Goal: Task Accomplishment & Management: Complete application form

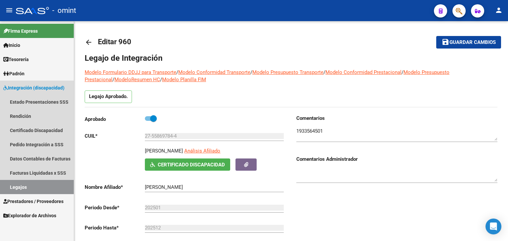
click at [26, 185] on link "Legajos" at bounding box center [37, 187] width 74 height 14
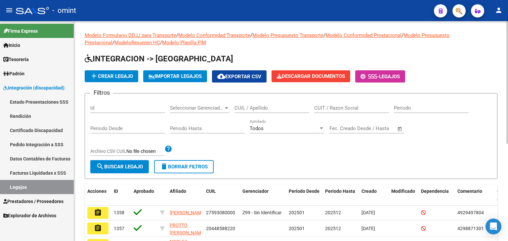
click at [253, 111] on div "CUIL / Apellido" at bounding box center [271, 106] width 75 height 14
paste input "27596911175"
type input "27596911175"
click at [133, 166] on span "search Buscar Legajo" at bounding box center [119, 167] width 47 height 6
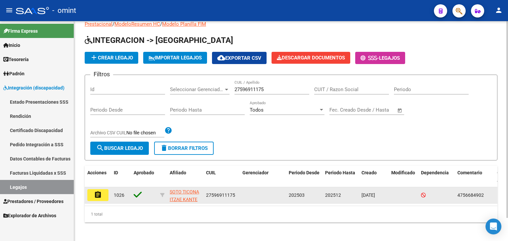
scroll to position [26, 0]
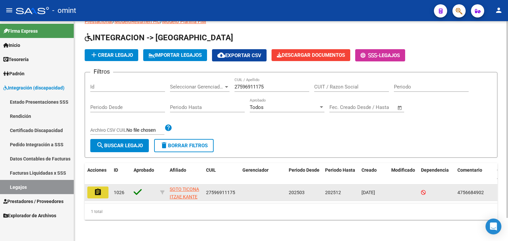
click at [96, 188] on mat-icon "assignment" at bounding box center [98, 192] width 8 height 8
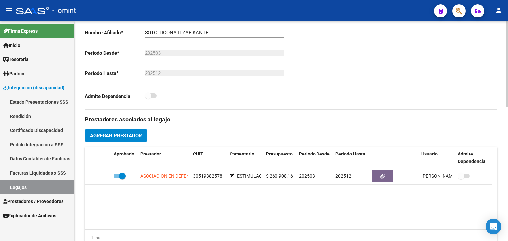
scroll to position [165, 0]
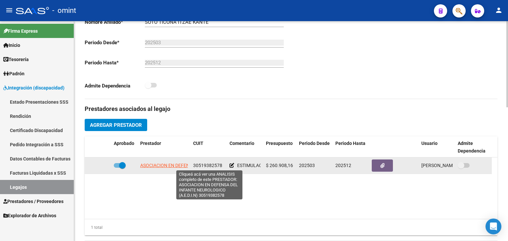
click at [154, 164] on span "ASOCIACION EN DEFENSA DEL INFANTE NEUROLOGICO (A.E.D.I.N)" at bounding box center [209, 165] width 139 height 5
type textarea "30519382578"
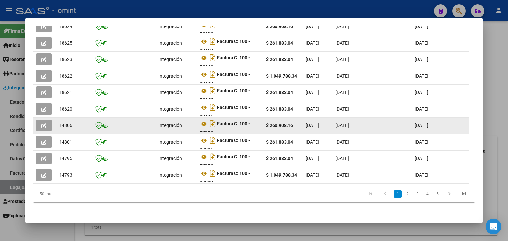
scroll to position [161, 0]
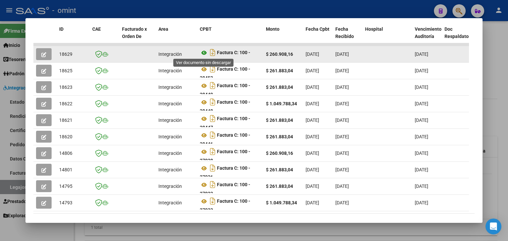
click at [202, 53] on icon at bounding box center [204, 53] width 9 height 8
click at [68, 54] on span "18629" at bounding box center [65, 54] width 13 height 5
copy span "18629"
click at [41, 53] on icon "button" at bounding box center [43, 54] width 5 height 5
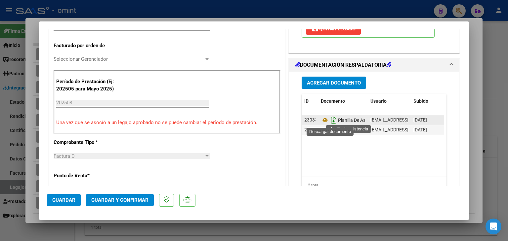
scroll to position [99, 0]
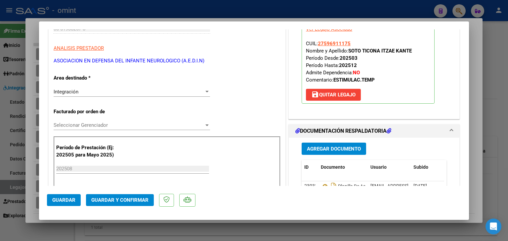
click at [61, 123] on span "Seleccionar Gerenciador" at bounding box center [129, 125] width 150 height 6
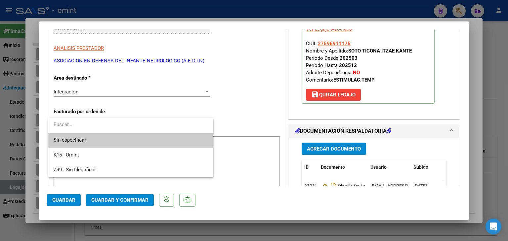
click at [74, 139] on span "Sin especificar" at bounding box center [131, 140] width 154 height 15
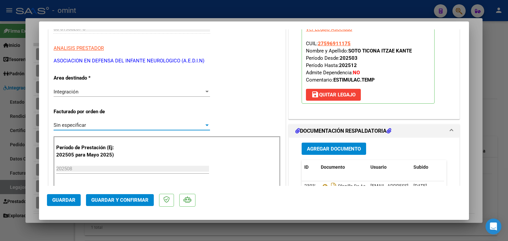
click at [119, 201] on span "Guardar y Confirmar" at bounding box center [119, 200] width 57 height 6
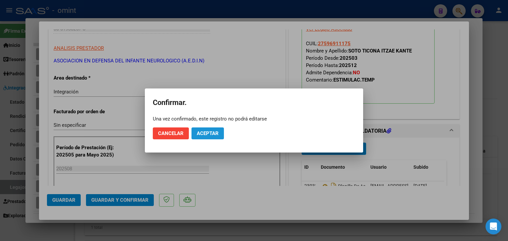
drag, startPoint x: 216, startPoint y: 132, endPoint x: 220, endPoint y: 4, distance: 128.0
click at [215, 132] on span "Aceptar" at bounding box center [208, 134] width 22 height 6
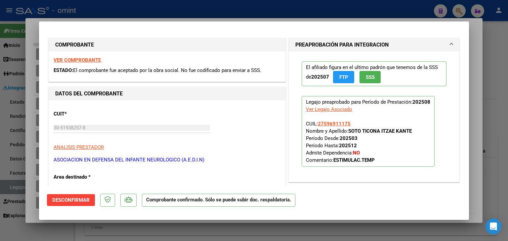
scroll to position [0, 0]
type input "$ 0,00"
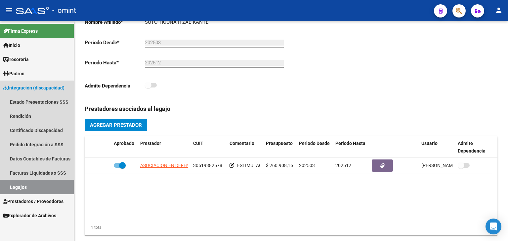
click at [25, 185] on link "Legajos" at bounding box center [37, 187] width 74 height 14
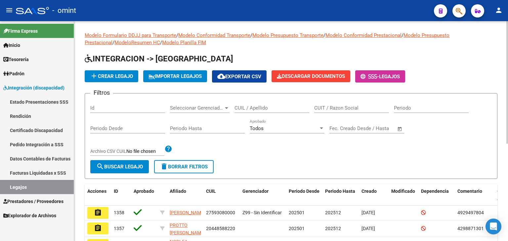
click at [258, 106] on input "CUIL / Apellido" at bounding box center [271, 108] width 75 height 6
paste input "20117730302"
type input "20117730302"
click at [133, 166] on span "search Buscar Legajo" at bounding box center [119, 167] width 47 height 6
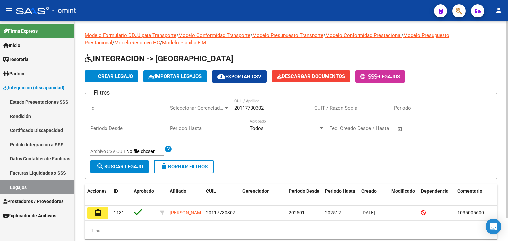
click at [135, 168] on span "search Buscar Legajo" at bounding box center [119, 167] width 47 height 6
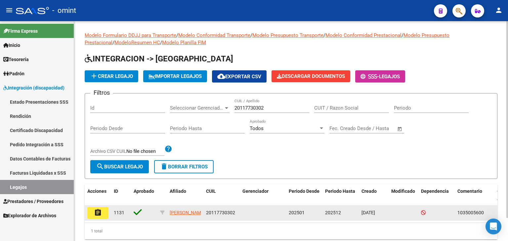
click at [104, 214] on button "assignment" at bounding box center [97, 213] width 21 height 12
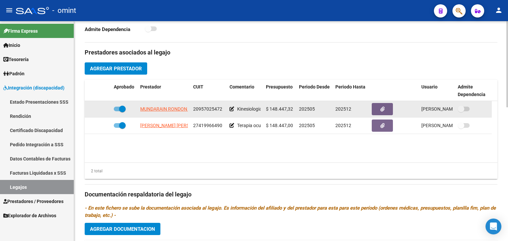
scroll to position [231, 0]
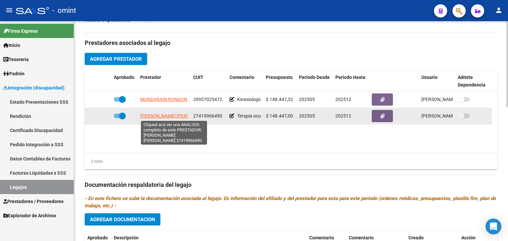
click at [167, 117] on span "[PERSON_NAME] [PERSON_NAME]" at bounding box center [176, 115] width 72 height 5
type textarea "27419966490"
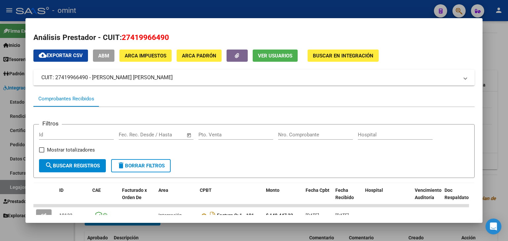
scroll to position [66, 0]
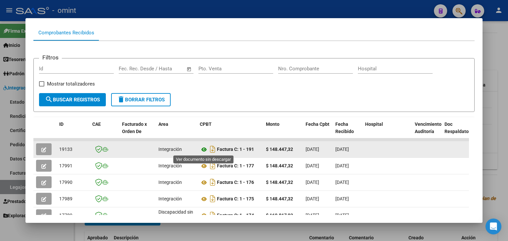
click at [201, 149] on icon at bounding box center [204, 150] width 9 height 8
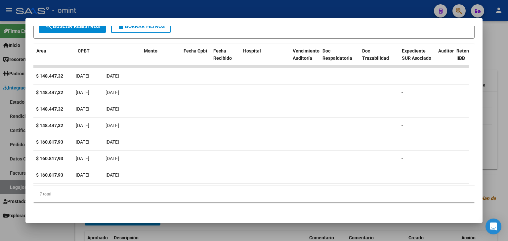
scroll to position [0, 0]
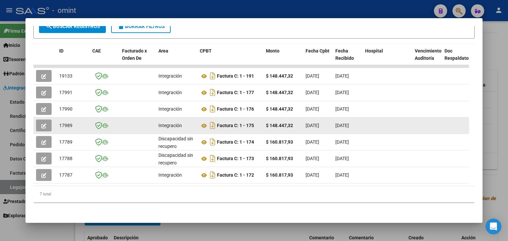
click at [45, 124] on icon "button" at bounding box center [43, 126] width 5 height 5
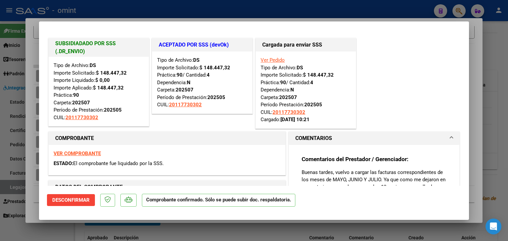
scroll to position [33, 0]
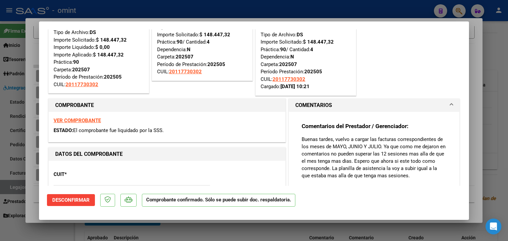
type input "$ 0,00"
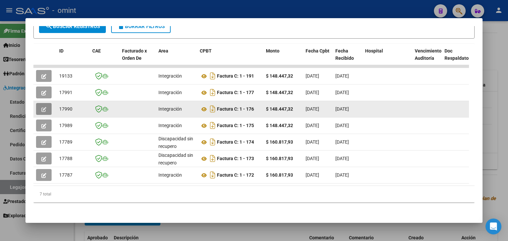
click at [44, 107] on icon "button" at bounding box center [43, 109] width 5 height 5
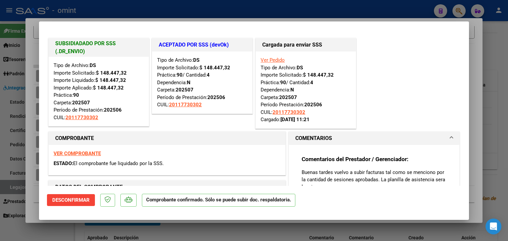
type input "$ 0,00"
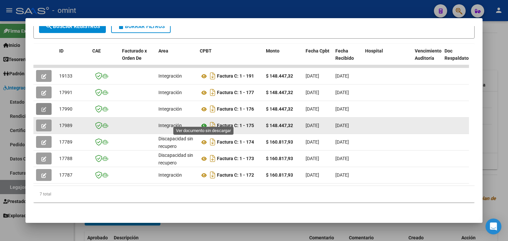
click at [204, 122] on icon at bounding box center [204, 126] width 9 height 8
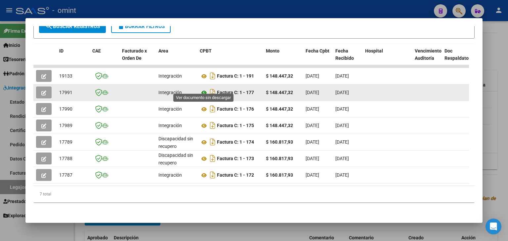
click at [204, 89] on icon at bounding box center [204, 93] width 9 height 8
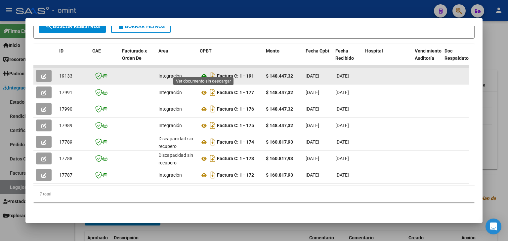
click at [202, 72] on icon at bounding box center [204, 76] width 9 height 8
click at [63, 73] on span "19133" at bounding box center [65, 75] width 13 height 5
copy span "19133"
click at [43, 74] on icon "button" at bounding box center [43, 76] width 5 height 5
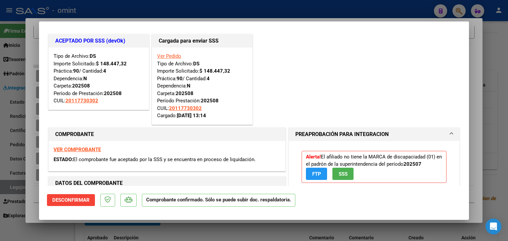
scroll to position [0, 0]
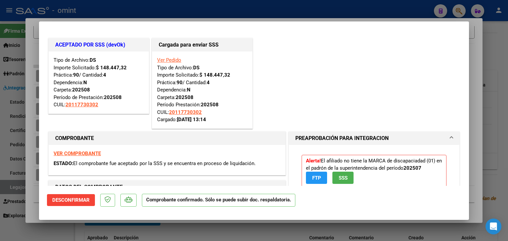
type input "$ 0,00"
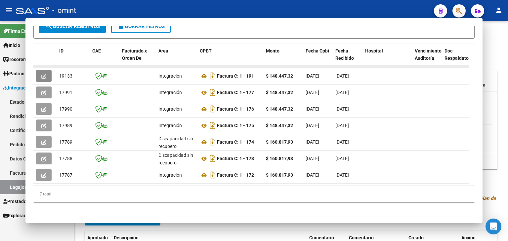
scroll to position [12, 0]
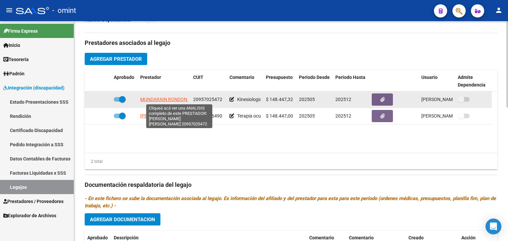
click at [151, 97] on span "MUNDARAIN RONDON [PERSON_NAME]" at bounding box center [181, 99] width 83 height 5
type textarea "20957025472"
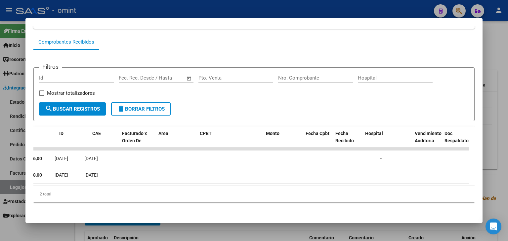
scroll to position [0, 0]
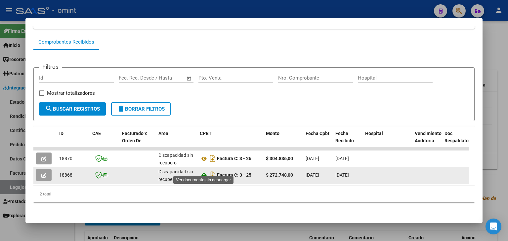
click at [204, 172] on icon at bounding box center [204, 176] width 9 height 8
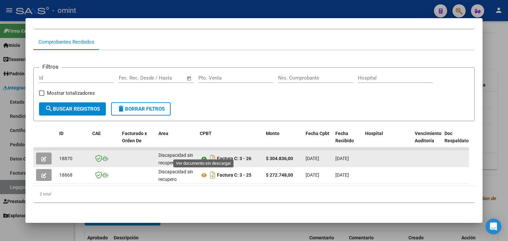
click at [202, 155] on icon at bounding box center [204, 159] width 9 height 8
click at [45, 157] on icon "button" at bounding box center [43, 159] width 5 height 5
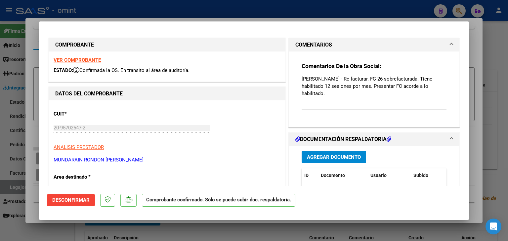
type input "$ 0,00"
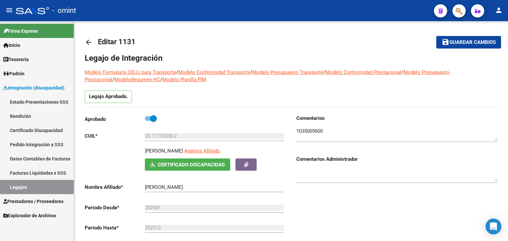
click at [16, 187] on link "Legajos" at bounding box center [37, 187] width 74 height 14
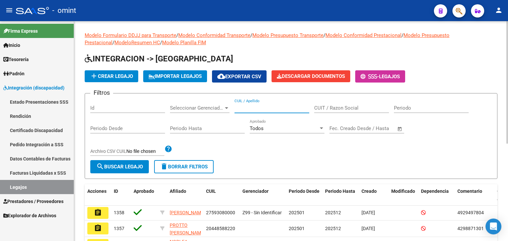
click at [256, 107] on input "CUIL / Apellido" at bounding box center [271, 108] width 75 height 6
paste input "20435049142"
type input "20435049142"
click at [117, 167] on span "search Buscar Legajo" at bounding box center [119, 167] width 47 height 6
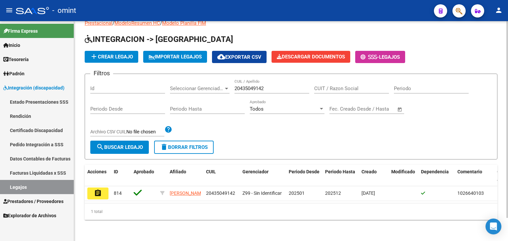
scroll to position [26, 0]
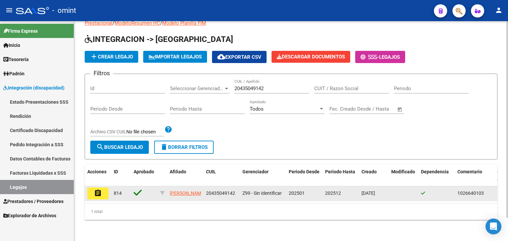
click at [100, 189] on mat-icon "assignment" at bounding box center [98, 193] width 8 height 8
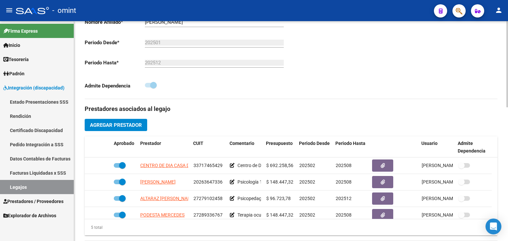
scroll to position [264, 0]
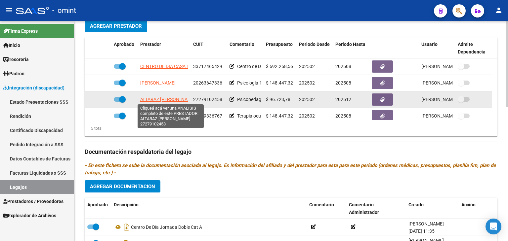
click at [151, 98] on span "ALTARAZ [PERSON_NAME]" at bounding box center [167, 99] width 55 height 5
type textarea "27279102458"
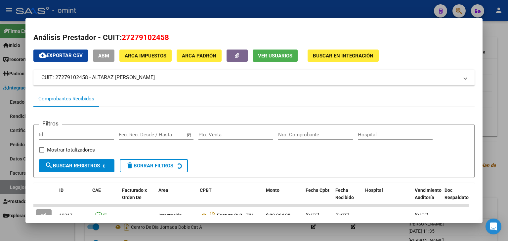
scroll to position [119, 0]
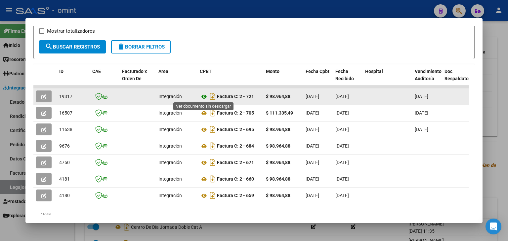
click at [204, 95] on icon at bounding box center [204, 97] width 9 height 8
click at [62, 97] on span "19317" at bounding box center [65, 96] width 13 height 5
copy span "19317"
click at [45, 95] on icon "button" at bounding box center [43, 97] width 5 height 5
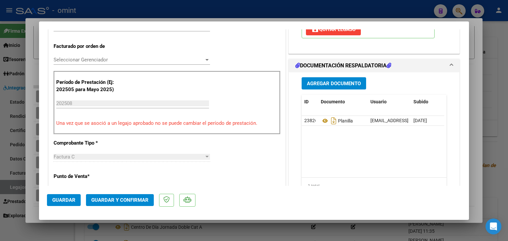
scroll to position [165, 0]
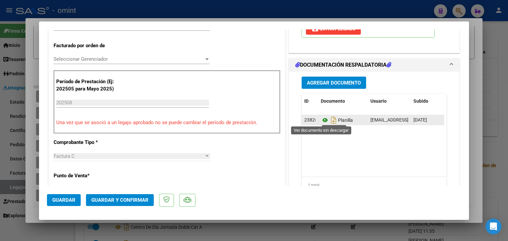
click at [321, 120] on icon at bounding box center [325, 120] width 9 height 8
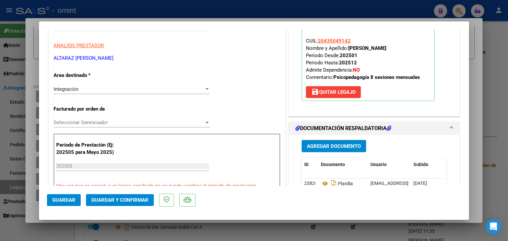
scroll to position [99, 0]
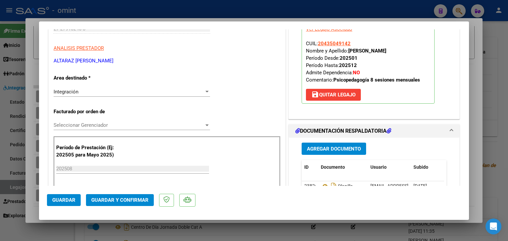
click at [74, 129] on div "Seleccionar Gerenciador Seleccionar Gerenciador" at bounding box center [132, 125] width 156 height 10
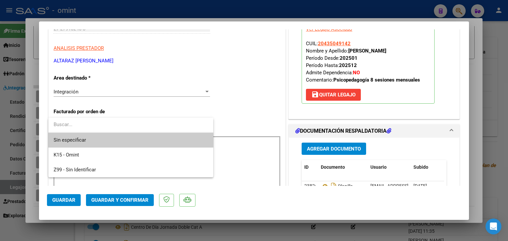
click at [82, 139] on span "Sin especificar" at bounding box center [131, 140] width 154 height 15
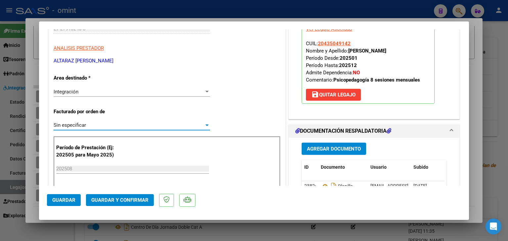
click at [120, 196] on button "Guardar y Confirmar" at bounding box center [120, 200] width 68 height 12
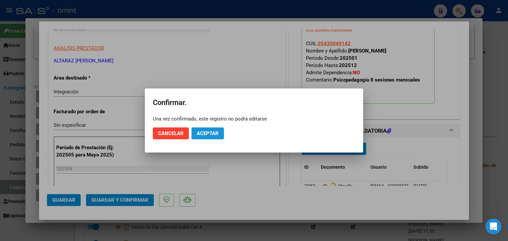
click at [205, 137] on button "Aceptar" at bounding box center [207, 134] width 32 height 12
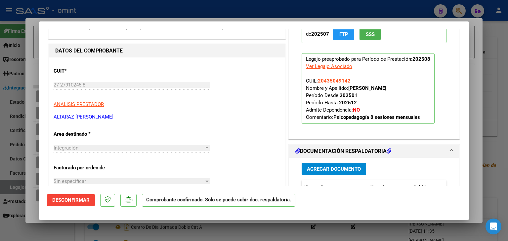
scroll to position [0, 0]
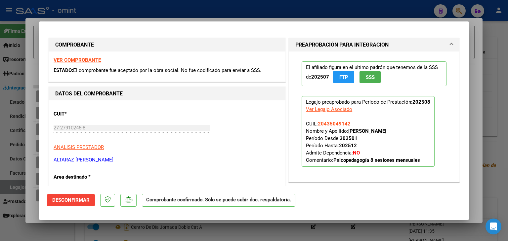
type input "$ 0,00"
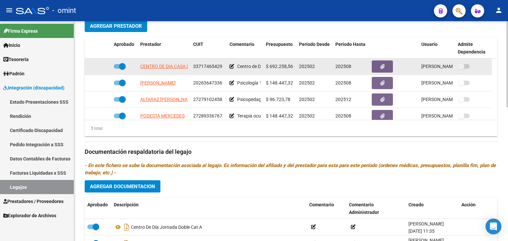
click at [153, 70] on app-link-go-to "CENTRO DE DIA CASA DE TODOS SRL" at bounding box center [178, 67] width 77 height 8
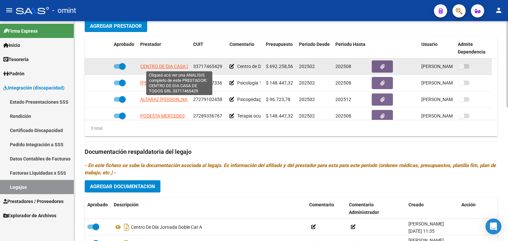
click at [151, 65] on span "CENTRO DE DIA CASA DE TODOS SRL" at bounding box center [178, 66] width 77 height 5
type textarea "33717465429"
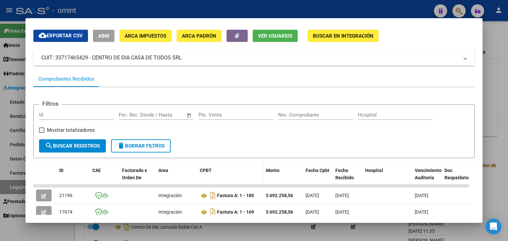
scroll to position [53, 0]
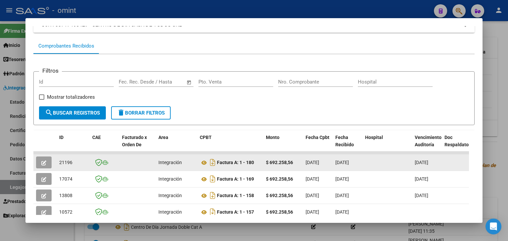
click at [64, 162] on span "21196" at bounding box center [65, 162] width 13 height 5
copy span "21196"
click at [204, 161] on icon at bounding box center [204, 163] width 9 height 8
click at [42, 160] on span "button" at bounding box center [43, 163] width 5 height 6
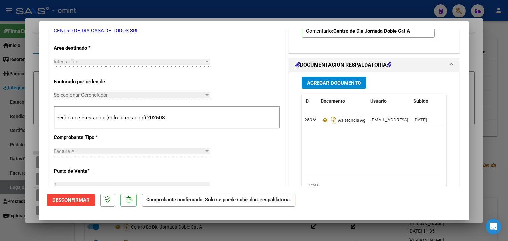
scroll to position [132, 0]
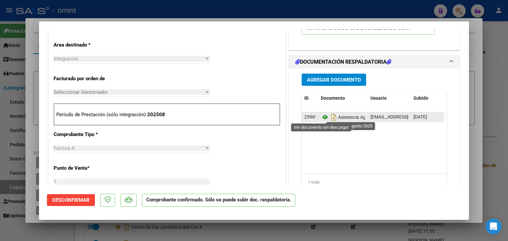
click at [321, 115] on icon at bounding box center [325, 117] width 9 height 8
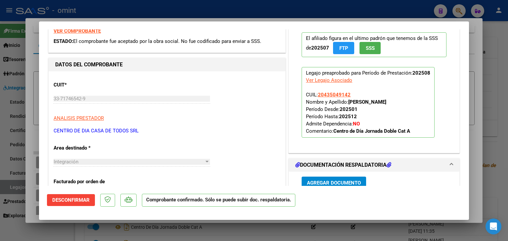
scroll to position [0, 0]
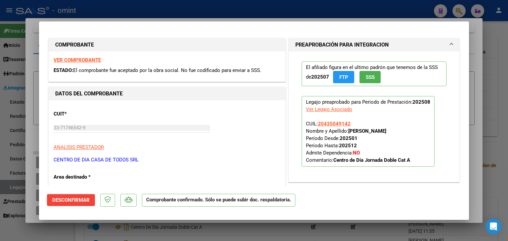
type input "$ 0,00"
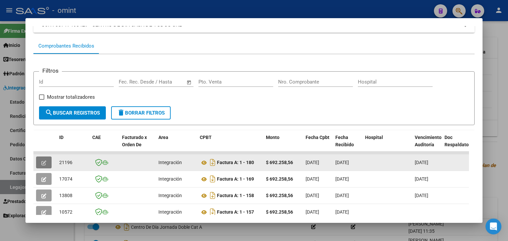
click at [47, 160] on button "button" at bounding box center [44, 163] width 16 height 12
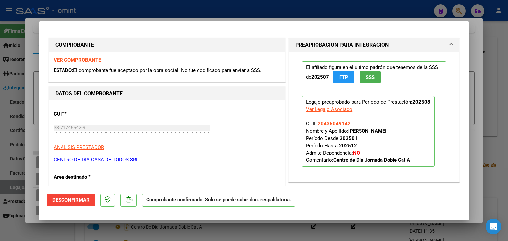
type input "$ 0,00"
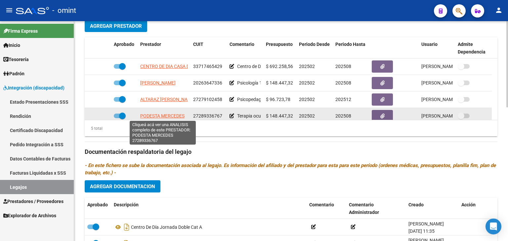
click at [158, 114] on span "PODESTA MERCEDES" at bounding box center [162, 115] width 44 height 5
type textarea "27289336767"
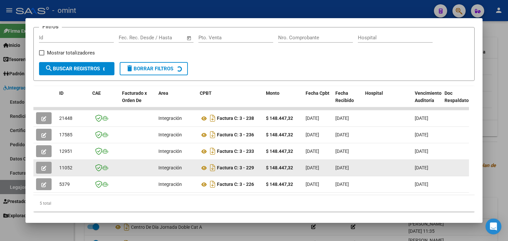
scroll to position [99, 0]
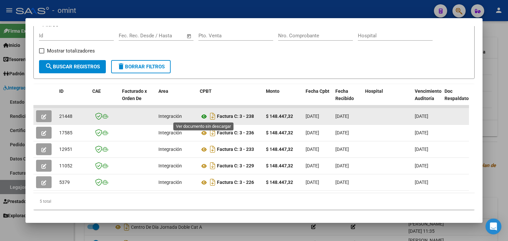
click at [202, 115] on icon at bounding box center [204, 117] width 9 height 8
click at [65, 117] on span "21448" at bounding box center [65, 116] width 13 height 5
click at [65, 116] on span "21448" at bounding box center [65, 116] width 13 height 5
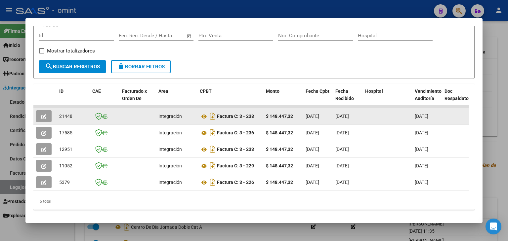
copy span "21448"
click at [37, 111] on button "button" at bounding box center [44, 116] width 16 height 12
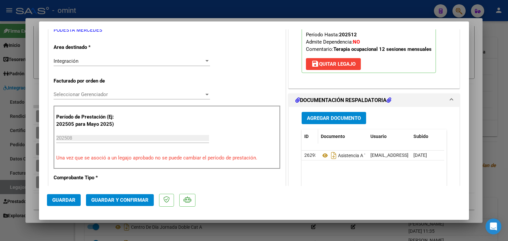
scroll to position [198, 0]
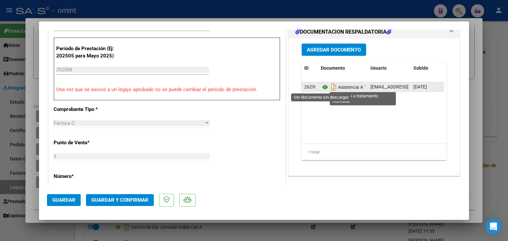
click at [324, 88] on icon at bounding box center [325, 87] width 9 height 8
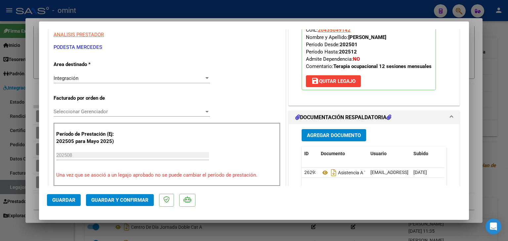
scroll to position [99, 0]
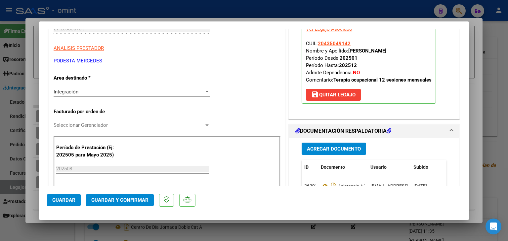
click at [68, 125] on span "Seleccionar Gerenciador" at bounding box center [129, 125] width 150 height 6
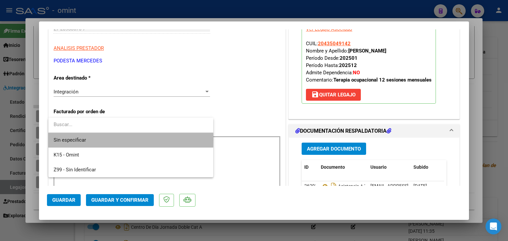
click at [71, 140] on span "Sin especificar" at bounding box center [131, 140] width 154 height 15
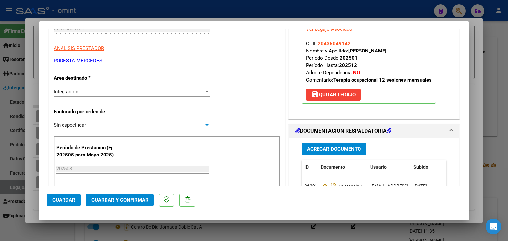
click at [113, 202] on span "Guardar y Confirmar" at bounding box center [119, 200] width 57 height 6
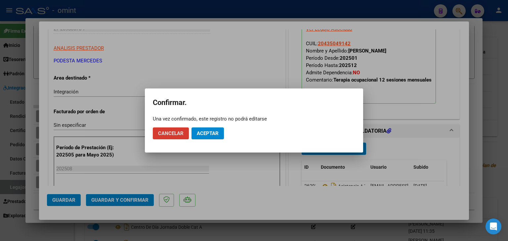
click at [211, 130] on button "Aceptar" at bounding box center [207, 134] width 32 height 12
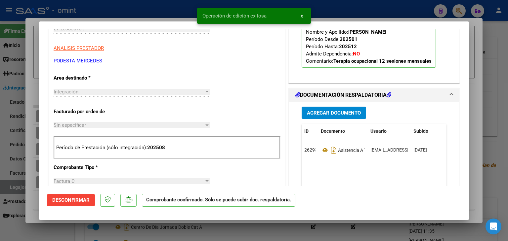
scroll to position [0, 0]
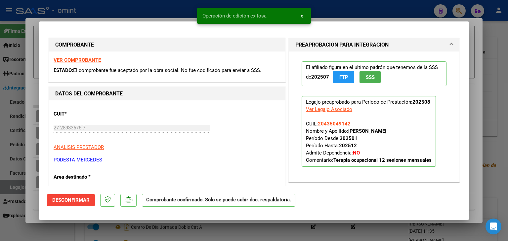
type input "$ 0,00"
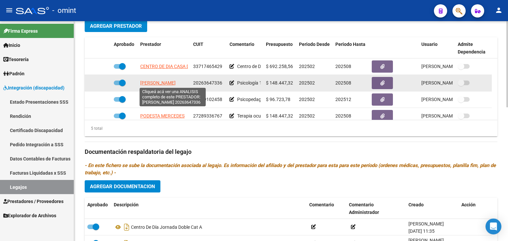
click at [170, 84] on span "[PERSON_NAME]" at bounding box center [157, 82] width 35 height 5
type textarea "20263647336"
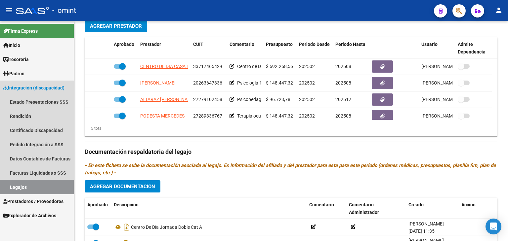
click at [34, 184] on link "Legajos" at bounding box center [37, 187] width 74 height 14
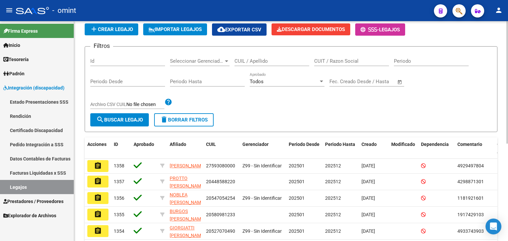
scroll to position [9, 0]
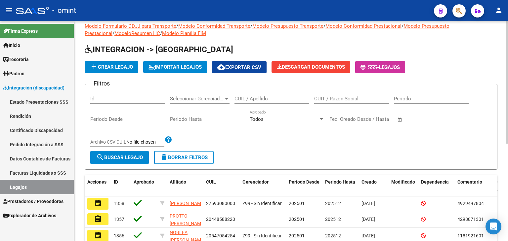
click at [251, 97] on input "CUIL / Apellido" at bounding box center [271, 99] width 75 height 6
paste input "20555137274"
type input "20555137274"
click at [138, 157] on span "search Buscar Legajo" at bounding box center [119, 158] width 47 height 6
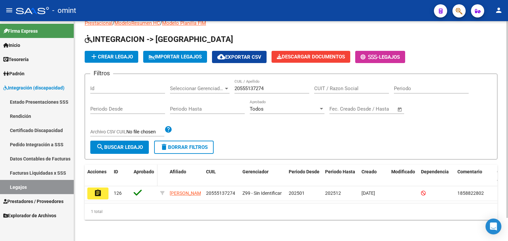
scroll to position [26, 0]
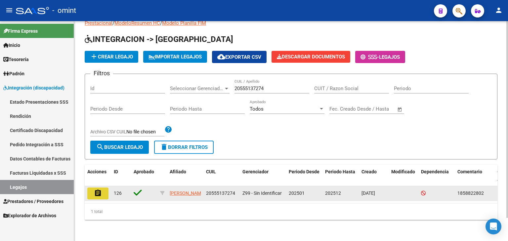
click at [95, 189] on mat-icon "assignment" at bounding box center [98, 193] width 8 height 8
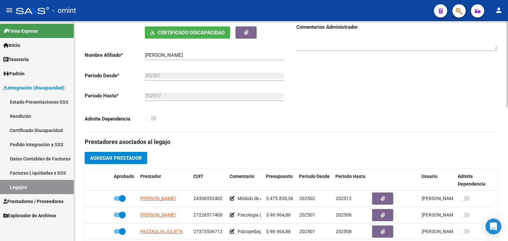
scroll to position [165, 0]
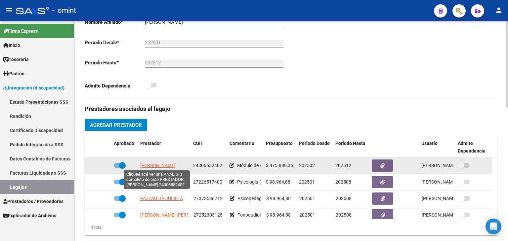
click at [161, 166] on span "[PERSON_NAME]" at bounding box center [157, 165] width 35 height 5
type textarea "24306552402"
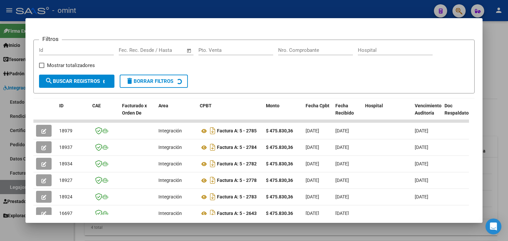
scroll to position [86, 0]
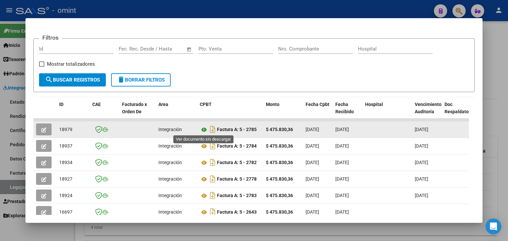
click at [205, 129] on icon at bounding box center [204, 130] width 9 height 8
click at [63, 127] on span "18979" at bounding box center [65, 129] width 13 height 5
copy span "18979"
click at [43, 128] on icon "button" at bounding box center [43, 130] width 5 height 5
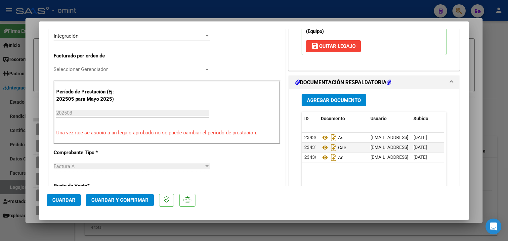
scroll to position [165, 0]
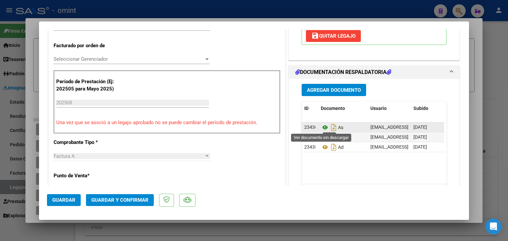
click at [321, 129] on icon at bounding box center [325, 128] width 9 height 8
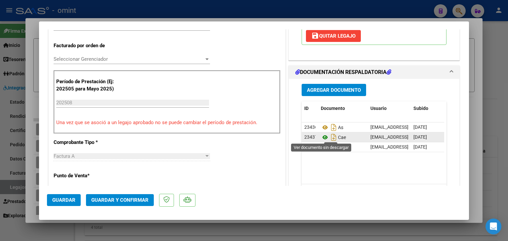
click at [321, 136] on icon at bounding box center [325, 138] width 9 height 8
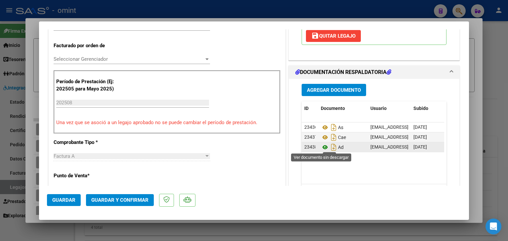
click at [321, 147] on icon at bounding box center [325, 147] width 9 height 8
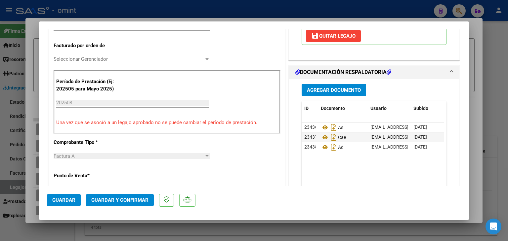
click at [92, 58] on span "Seleccionar Gerenciador" at bounding box center [129, 59] width 150 height 6
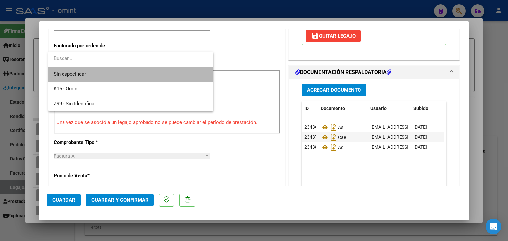
click at [94, 70] on span "Sin especificar" at bounding box center [131, 74] width 154 height 15
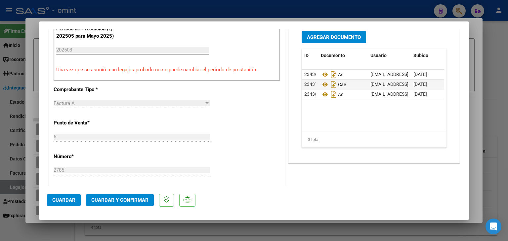
scroll to position [231, 0]
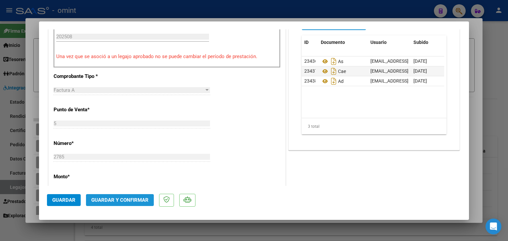
click at [114, 196] on button "Guardar y Confirmar" at bounding box center [120, 200] width 68 height 12
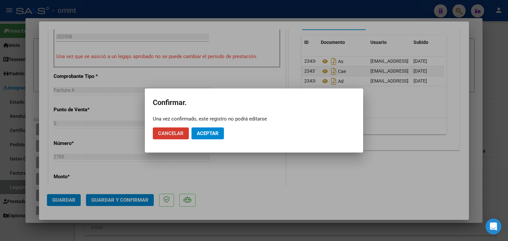
click at [205, 129] on button "Aceptar" at bounding box center [207, 134] width 32 height 12
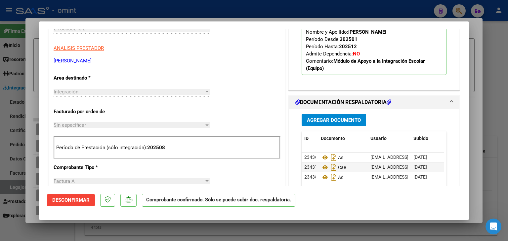
scroll to position [1, 0]
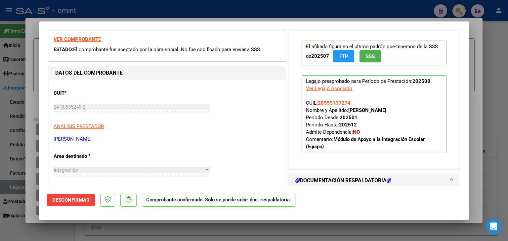
type input "$ 0,00"
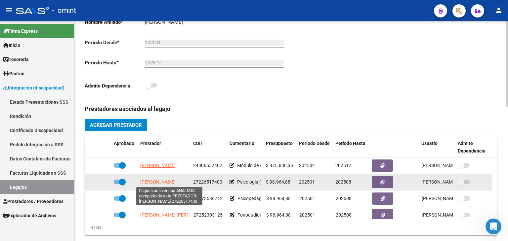
click at [151, 183] on span "[PERSON_NAME]" at bounding box center [157, 181] width 35 height 5
type textarea "27226517400"
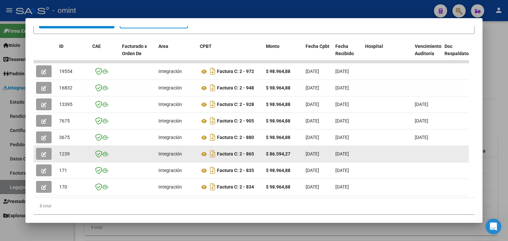
scroll to position [152, 0]
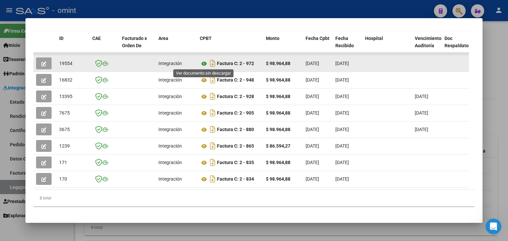
click at [202, 64] on icon at bounding box center [204, 64] width 9 height 8
click at [64, 62] on span "19554" at bounding box center [65, 63] width 13 height 5
copy span "19554"
click at [44, 63] on icon "button" at bounding box center [43, 63] width 5 height 5
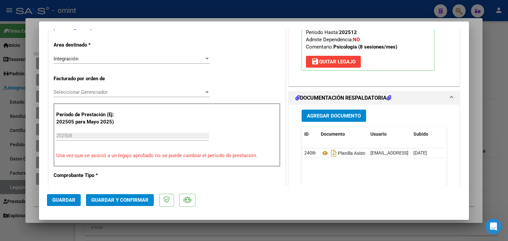
scroll to position [144, 0]
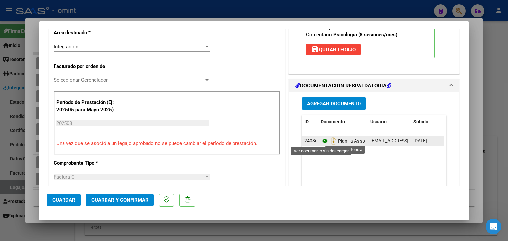
click at [321, 139] on icon at bounding box center [325, 141] width 9 height 8
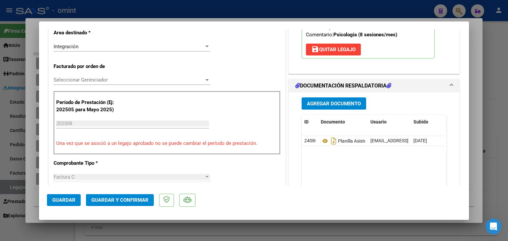
click at [79, 78] on span "Seleccionar Gerenciador" at bounding box center [129, 80] width 150 height 6
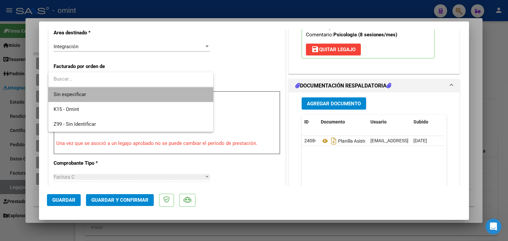
click at [78, 92] on span "Sin especificar" at bounding box center [131, 94] width 154 height 15
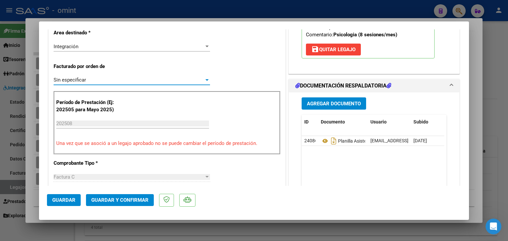
click at [133, 200] on span "Guardar y Confirmar" at bounding box center [119, 200] width 57 height 6
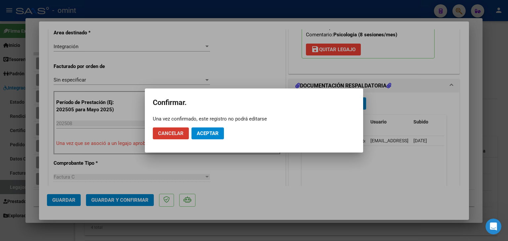
click at [218, 133] on span "Aceptar" at bounding box center [208, 134] width 22 height 6
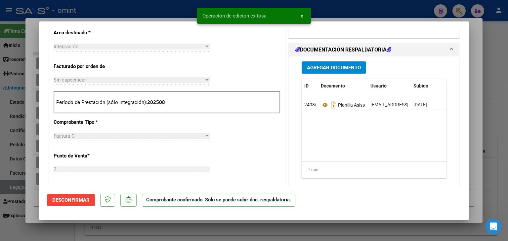
type input "$ 0,00"
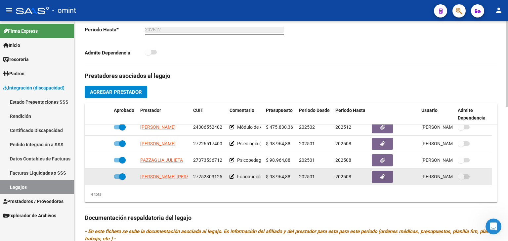
scroll to position [7, 0]
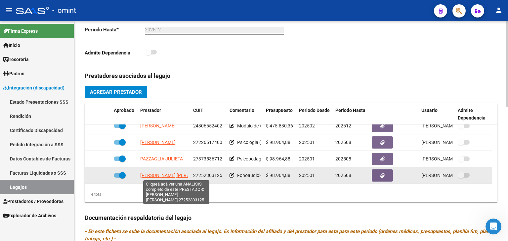
click at [151, 173] on span "[PERSON_NAME] [PERSON_NAME]" at bounding box center [176, 175] width 72 height 5
type textarea "27252303125"
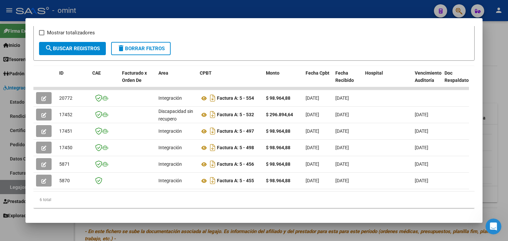
scroll to position [128, 0]
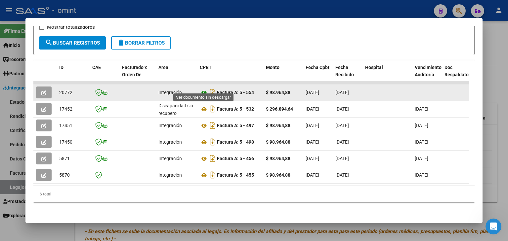
click at [204, 90] on icon at bounding box center [204, 93] width 9 height 8
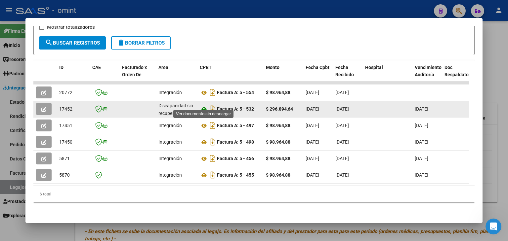
click at [202, 105] on icon at bounding box center [204, 109] width 9 height 8
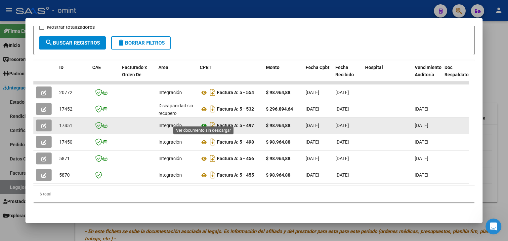
click at [204, 122] on icon at bounding box center [204, 126] width 9 height 8
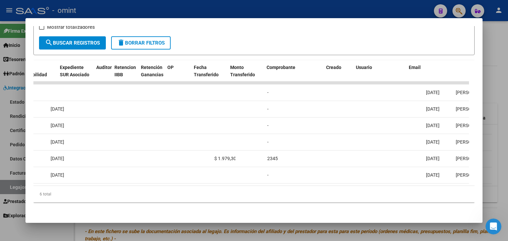
scroll to position [0, 0]
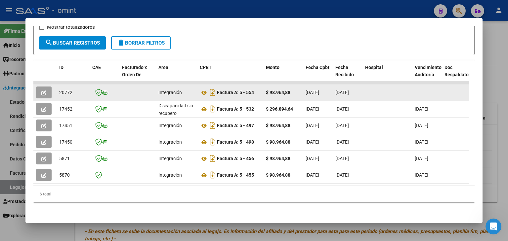
click at [63, 90] on span "20772" at bounding box center [65, 92] width 13 height 5
copy span "20772"
click at [39, 88] on button "button" at bounding box center [44, 93] width 16 height 12
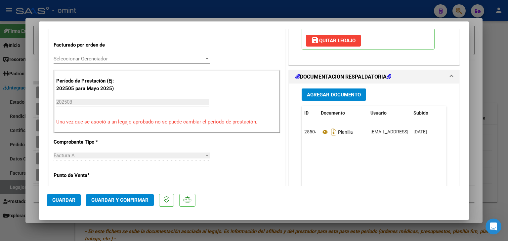
scroll to position [177, 0]
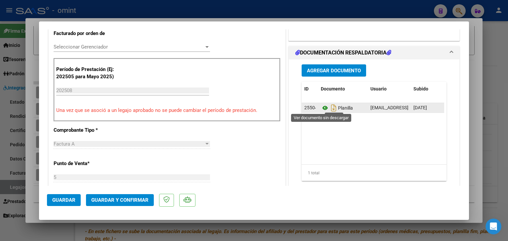
click at [321, 109] on icon at bounding box center [325, 108] width 9 height 8
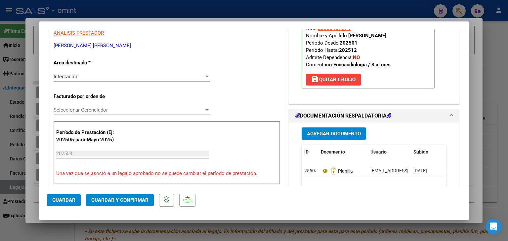
scroll to position [111, 0]
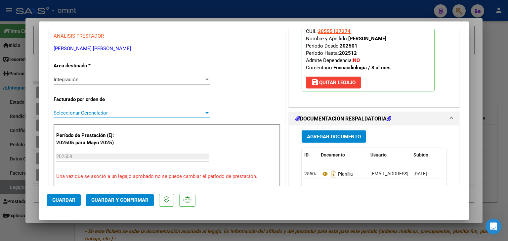
click at [77, 112] on span "Seleccionar Gerenciador" at bounding box center [129, 113] width 150 height 6
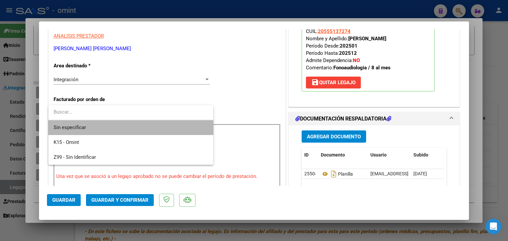
click at [86, 128] on span "Sin especificar" at bounding box center [131, 127] width 154 height 15
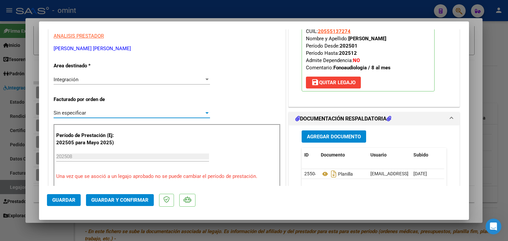
click at [119, 202] on span "Guardar y Confirmar" at bounding box center [119, 200] width 57 height 6
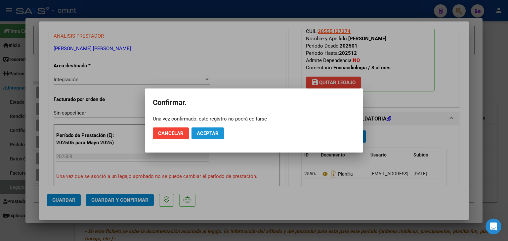
click at [209, 135] on span "Aceptar" at bounding box center [208, 134] width 22 height 6
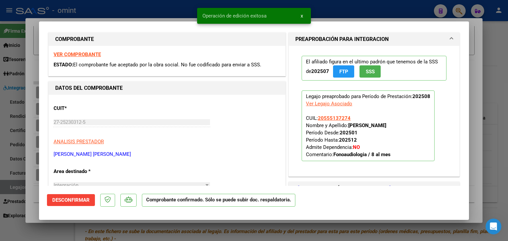
scroll to position [0, 0]
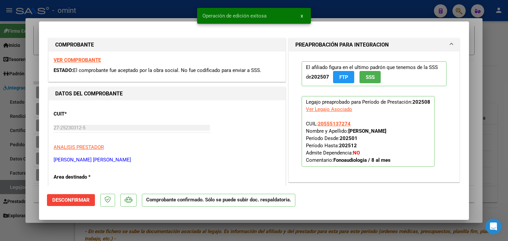
type input "$ 0,00"
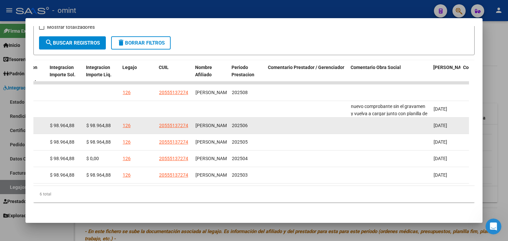
scroll to position [23, 0]
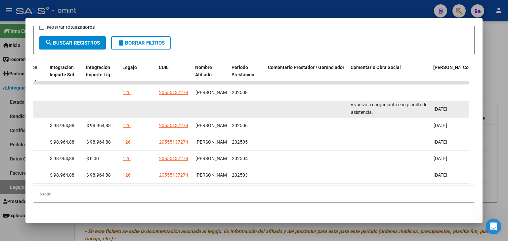
drag, startPoint x: 349, startPoint y: 100, endPoint x: 402, endPoint y: 109, distance: 53.0
click at [402, 109] on datatable-body-cell "Soria Valentino. El socio es Exento, no debe facturar IVA. Solicitamos emita nu…" at bounding box center [389, 109] width 83 height 16
copy span "Soria Valentino. El socio es Exento, no debe facturar IVA. Solicitamos emita nu…"
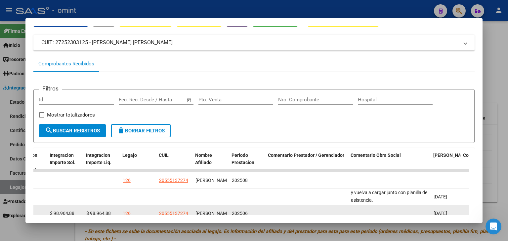
scroll to position [0, 0]
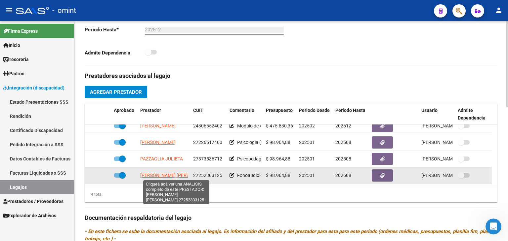
click at [160, 175] on span "[PERSON_NAME] [PERSON_NAME]" at bounding box center [176, 175] width 72 height 5
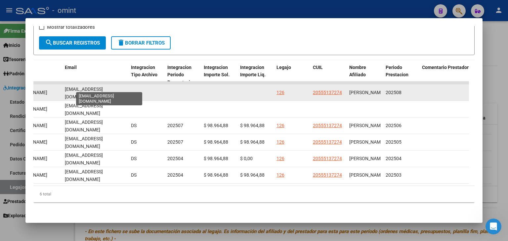
scroll to position [0, 28]
drag, startPoint x: 65, startPoint y: 86, endPoint x: 135, endPoint y: 87, distance: 70.1
copy div "[EMAIL_ADDRESS][DOMAIN_NAME]"
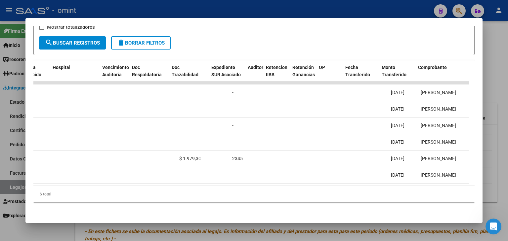
scroll to position [0, 0]
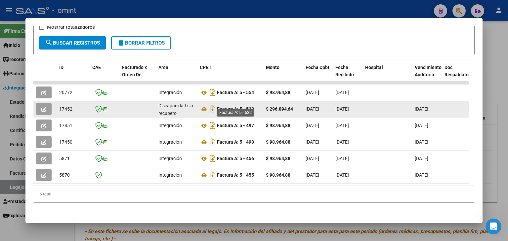
drag, startPoint x: 258, startPoint y: 105, endPoint x: 217, endPoint y: 103, distance: 40.7
click at [217, 104] on div "Factura A: 5 - 532" at bounding box center [230, 109] width 61 height 11
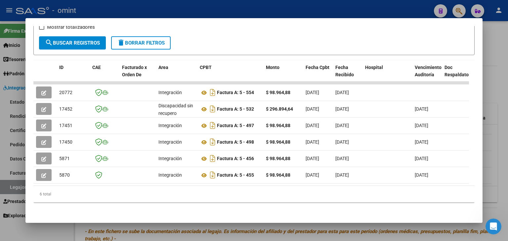
click at [374, 35] on form "Filtros Id Fecha inicio – Fecha fin Fec. Rec. Desde / Hasta Pto. Venta Nro. Com…" at bounding box center [253, 28] width 441 height 54
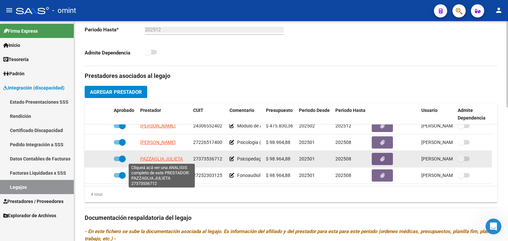
click at [158, 157] on span "PAZZAGLIA JULIETA" at bounding box center [161, 158] width 43 height 5
type textarea "27373536712"
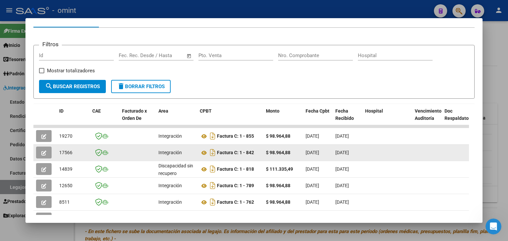
scroll to position [119, 0]
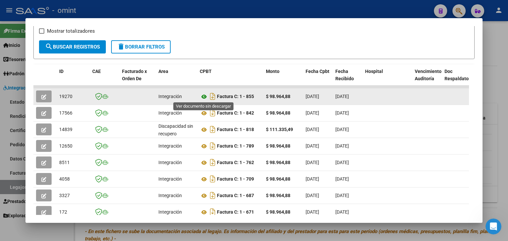
click at [204, 96] on icon at bounding box center [204, 97] width 9 height 8
click at [61, 94] on span "19270" at bounding box center [65, 96] width 13 height 5
click at [62, 89] on datatable-body-cell "19270" at bounding box center [73, 97] width 33 height 16
click at [61, 96] on span "19270" at bounding box center [65, 96] width 13 height 5
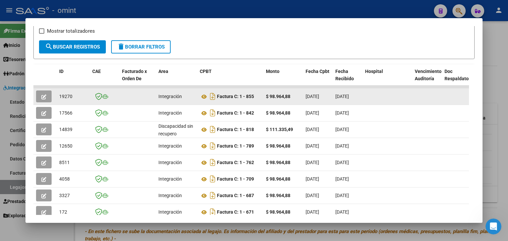
click at [62, 96] on span "19270" at bounding box center [65, 96] width 13 height 5
click at [64, 95] on span "19270" at bounding box center [65, 96] width 13 height 5
click at [48, 96] on button "button" at bounding box center [44, 97] width 16 height 12
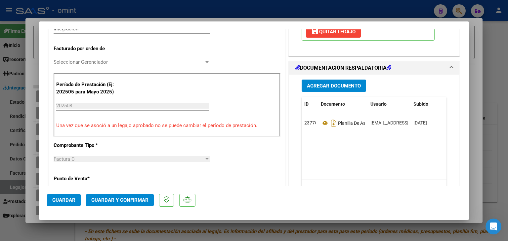
scroll to position [165, 0]
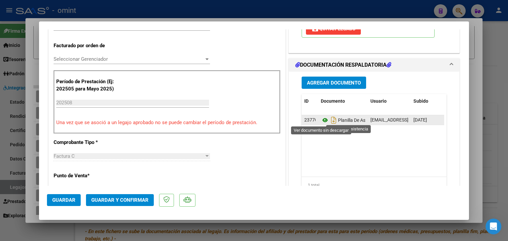
click at [321, 118] on icon at bounding box center [325, 120] width 9 height 8
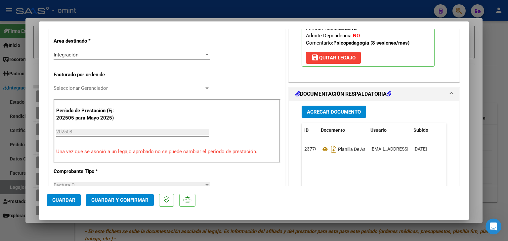
scroll to position [99, 0]
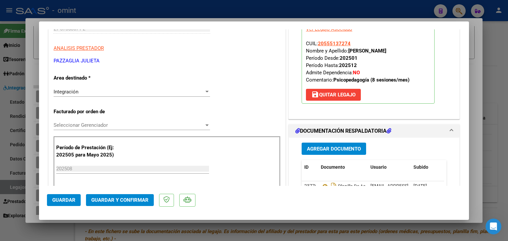
click at [74, 124] on span "Seleccionar Gerenciador" at bounding box center [129, 125] width 150 height 6
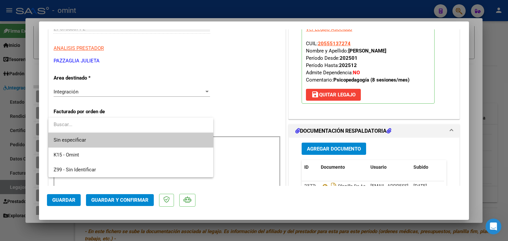
click at [89, 141] on span "Sin especificar" at bounding box center [131, 140] width 154 height 15
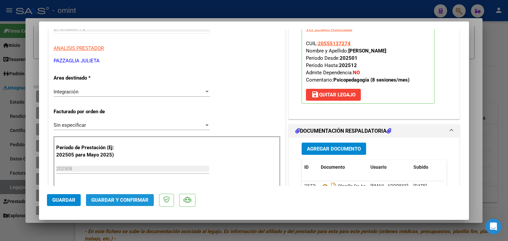
click at [114, 197] on button "Guardar y Confirmar" at bounding box center [120, 200] width 68 height 12
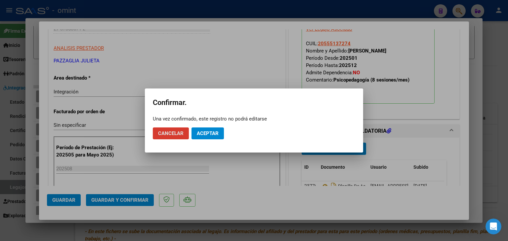
click at [217, 131] on span "Aceptar" at bounding box center [208, 134] width 22 height 6
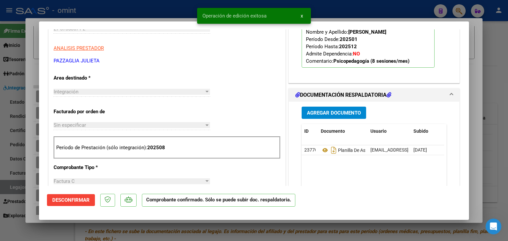
type input "$ 0,00"
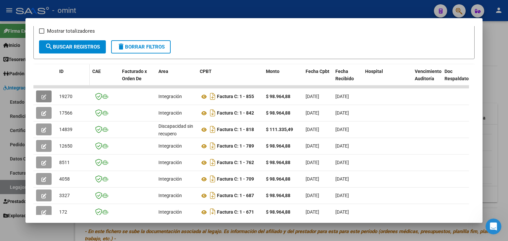
scroll to position [0, 0]
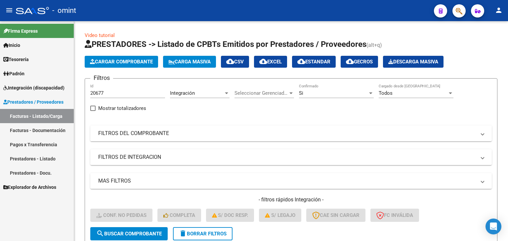
scroll to position [85, 0]
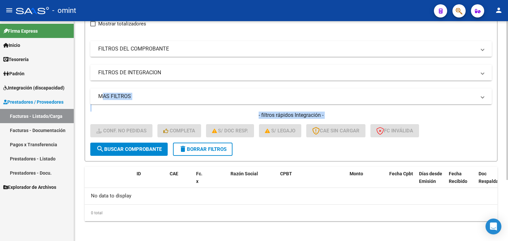
drag, startPoint x: 84, startPoint y: 109, endPoint x: 95, endPoint y: 76, distance: 34.3
click at [94, 81] on div "Video tutorial PRESTADORES -> Listado de CPBTs Emitidos por Prestadores / Prove…" at bounding box center [291, 90] width 434 height 306
click at [167, 112] on h4 "- filtros rápidos Integración -" at bounding box center [290, 115] width 401 height 7
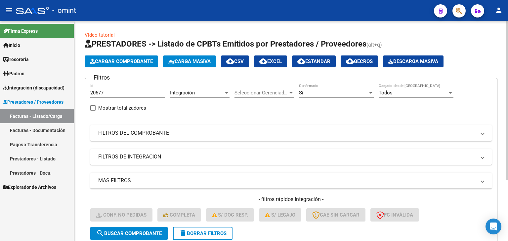
scroll to position [0, 0]
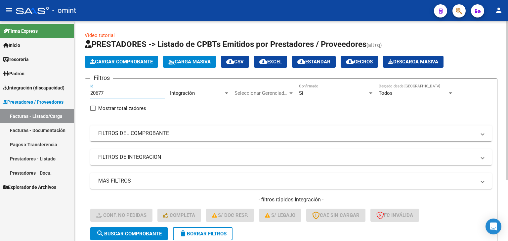
click at [97, 93] on input "20677" at bounding box center [127, 93] width 75 height 6
paste input "18629"
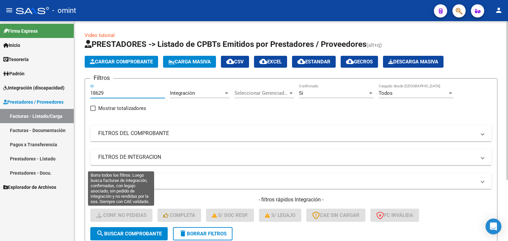
type input "18629"
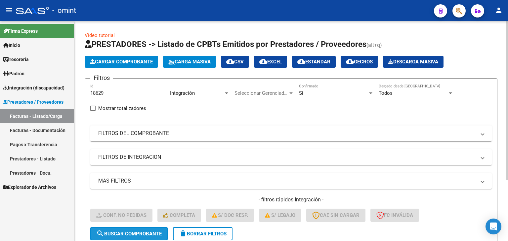
click at [147, 234] on span "search Buscar Comprobante" at bounding box center [128, 234] width 65 height 6
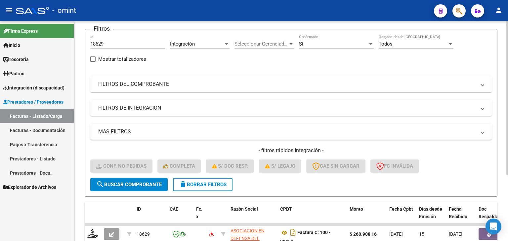
scroll to position [95, 0]
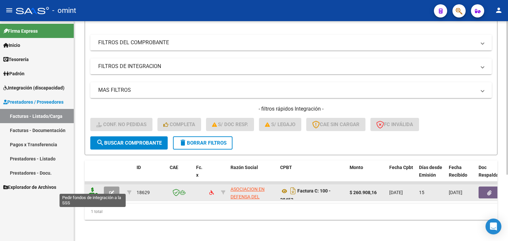
click at [91, 188] on icon at bounding box center [92, 192] width 11 height 9
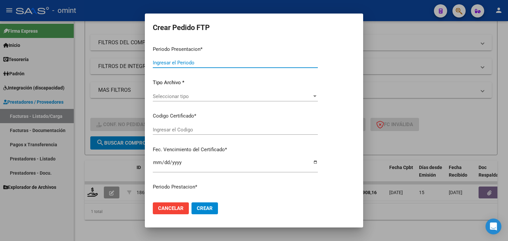
type input "202508"
type input "$ 260.908,16"
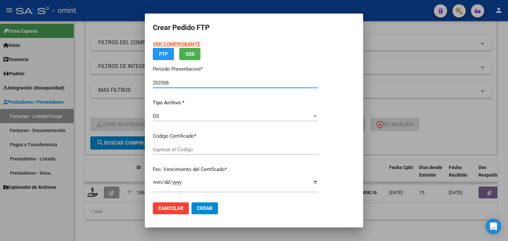
type input "4756684902"
type input "2028-04-11"
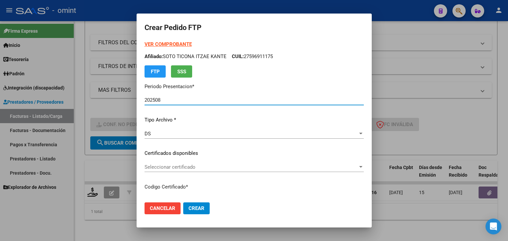
click at [175, 168] on span "Seleccionar certificado" at bounding box center [250, 167] width 213 height 6
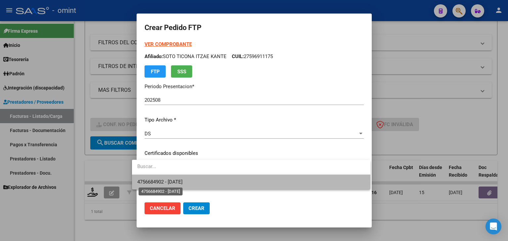
click at [173, 184] on span "4756684902 - 2028-04-11" at bounding box center [159, 182] width 45 height 6
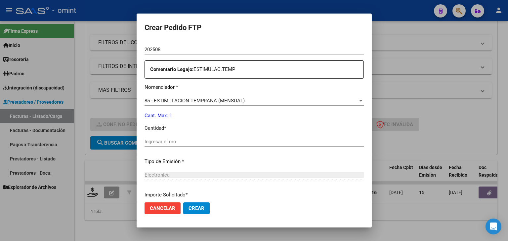
scroll to position [231, 0]
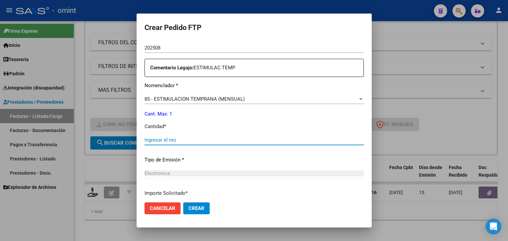
click at [158, 142] on input "Ingresar el nro" at bounding box center [253, 140] width 219 height 6
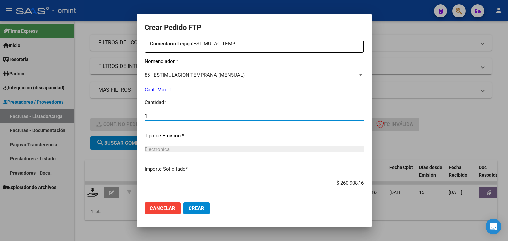
scroll to position [286, 0]
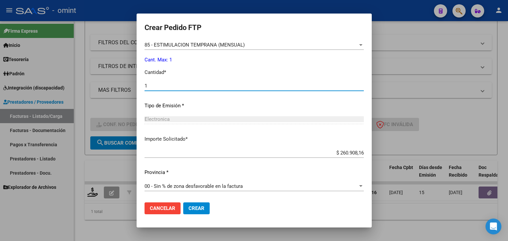
type input "1"
click at [192, 209] on span "Crear" at bounding box center [196, 209] width 16 height 6
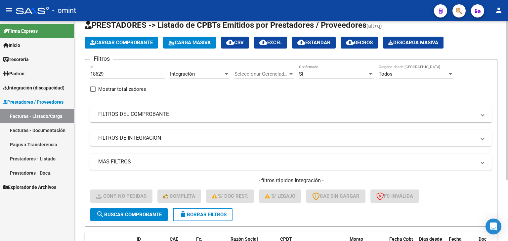
scroll to position [19, 0]
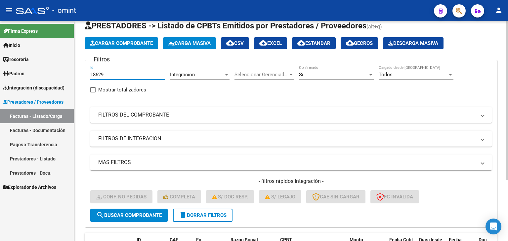
click at [97, 75] on input "18629" at bounding box center [127, 75] width 75 height 6
paste input "19317"
click at [103, 73] on input "1861931729" at bounding box center [127, 75] width 75 height 6
paste input "9317"
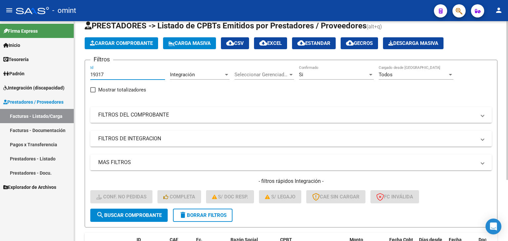
type input "19317"
click at [137, 217] on span "search Buscar Comprobante" at bounding box center [128, 216] width 65 height 6
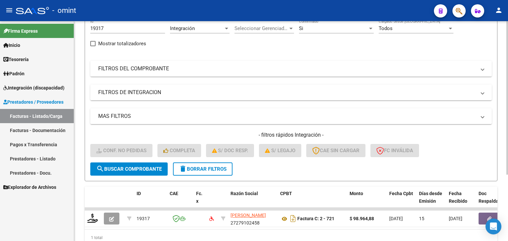
scroll to position [85, 0]
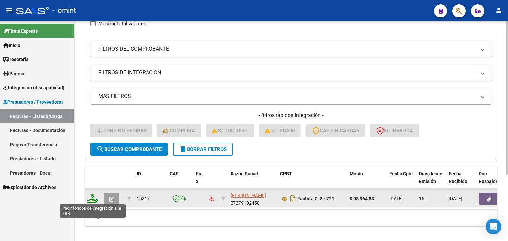
click at [93, 198] on icon at bounding box center [92, 198] width 11 height 9
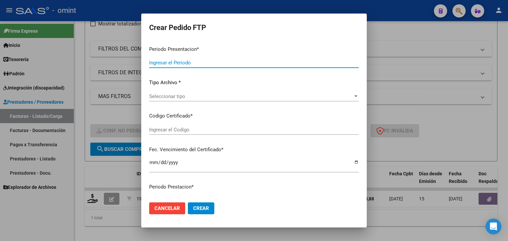
type input "202508"
type input "$ 98.964,88"
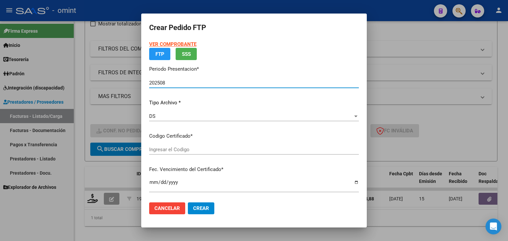
type input "6326850857"
type input "2029-11-28"
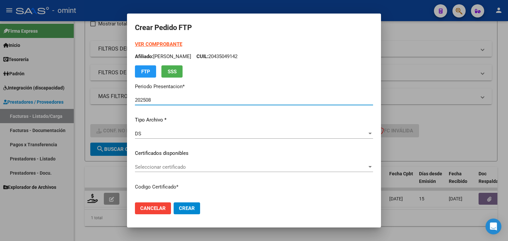
click at [171, 169] on span "Seleccionar certificado" at bounding box center [251, 167] width 232 height 6
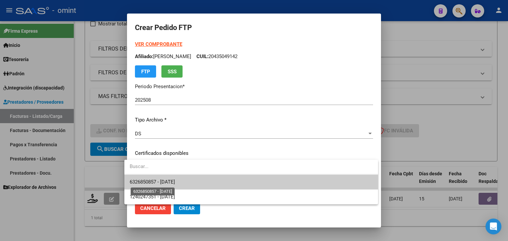
click at [174, 184] on span "6326850857 - 2029-11-28" at bounding box center [152, 182] width 45 height 6
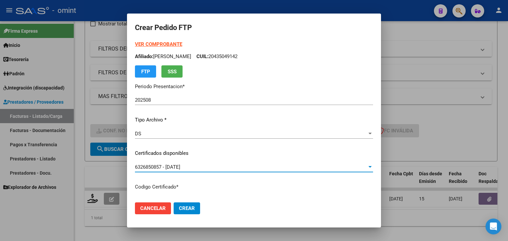
click at [180, 167] on span "6326850857 - 2029-11-28" at bounding box center [157, 167] width 45 height 6
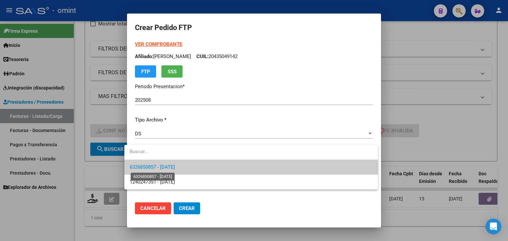
click at [175, 167] on span "6326850857 - 2029-11-28" at bounding box center [152, 167] width 45 height 6
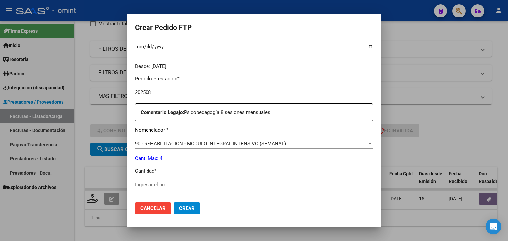
scroll to position [231, 0]
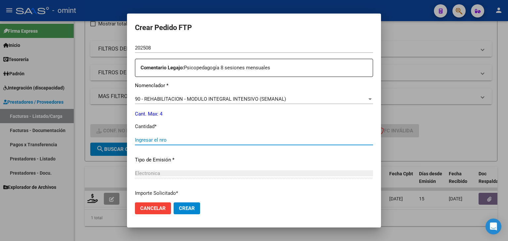
click at [155, 141] on input "Ingresar el nro" at bounding box center [254, 140] width 238 height 6
type input "4"
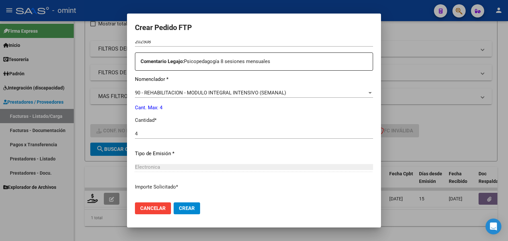
scroll to position [286, 0]
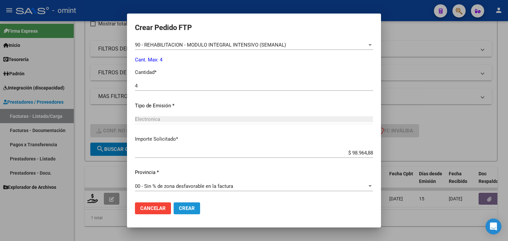
drag, startPoint x: 183, startPoint y: 209, endPoint x: 184, endPoint y: 112, distance: 96.8
click at [183, 208] on span "Crear" at bounding box center [187, 209] width 16 height 6
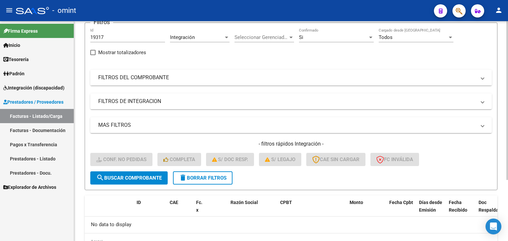
scroll to position [19, 0]
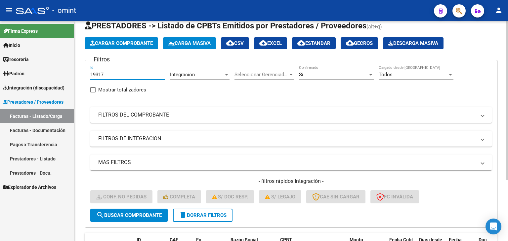
click at [97, 73] on input "19317" at bounding box center [127, 75] width 75 height 6
paste input "21448"
click at [100, 74] on input "1921448317" at bounding box center [127, 75] width 75 height 6
paste input "21448"
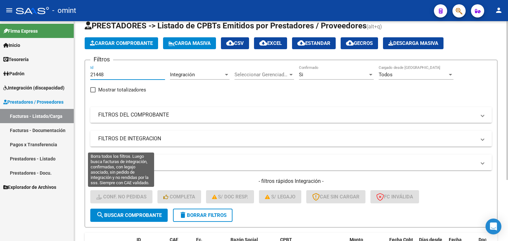
type input "21448"
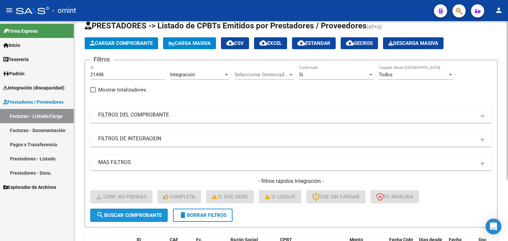
click at [132, 219] on button "search Buscar Comprobante" at bounding box center [128, 215] width 77 height 13
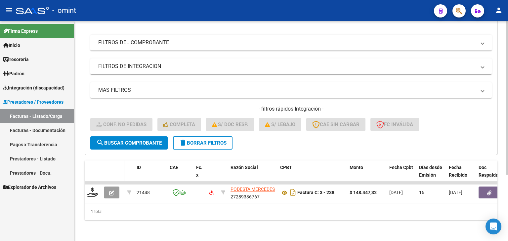
scroll to position [95, 0]
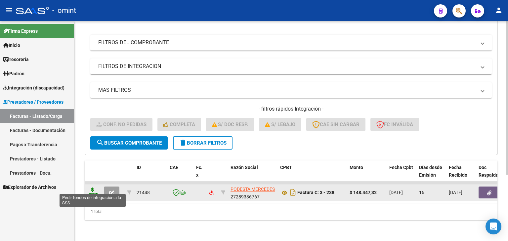
click at [96, 189] on icon at bounding box center [92, 192] width 11 height 9
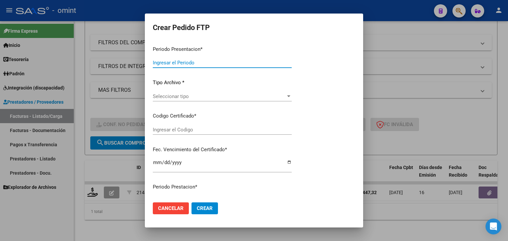
type input "202508"
type input "$ 148.447,32"
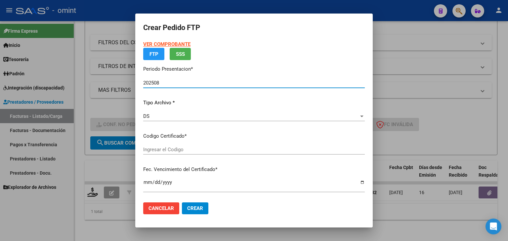
type input "6326850857"
type input "2029-11-28"
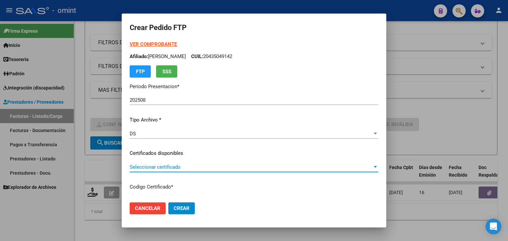
click at [158, 170] on div "Seleccionar certificado Seleccionar certificado" at bounding box center [254, 167] width 249 height 10
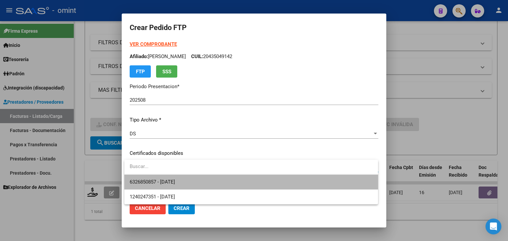
click at [168, 186] on span "6326850857 - 2029-11-28" at bounding box center [251, 182] width 243 height 15
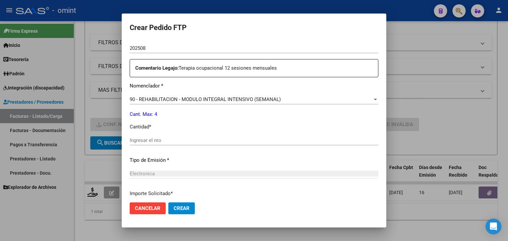
scroll to position [231, 0]
click at [152, 142] on input "Ingresar el nro" at bounding box center [254, 140] width 249 height 6
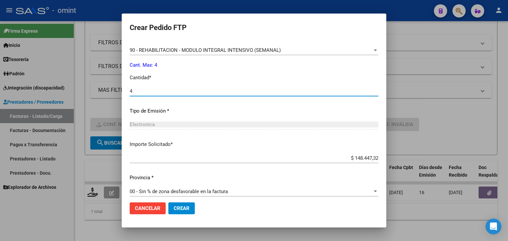
scroll to position [286, 0]
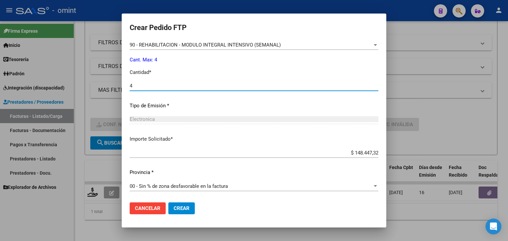
type input "4"
click at [181, 207] on span "Crear" at bounding box center [182, 209] width 16 height 6
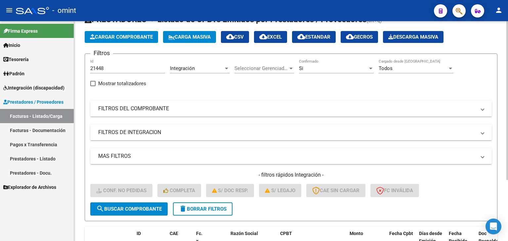
scroll to position [19, 0]
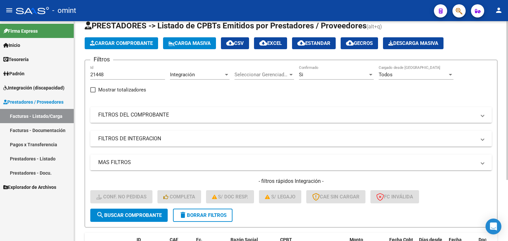
click at [97, 73] on input "21448" at bounding box center [127, 75] width 75 height 6
paste input "18979"
type input "18979"
click at [147, 213] on span "search Buscar Comprobante" at bounding box center [128, 216] width 65 height 6
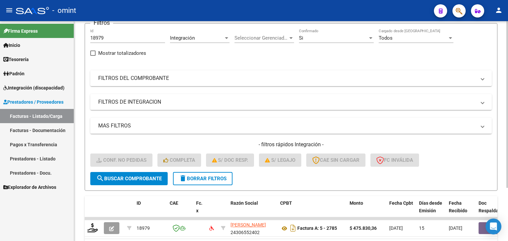
scroll to position [95, 0]
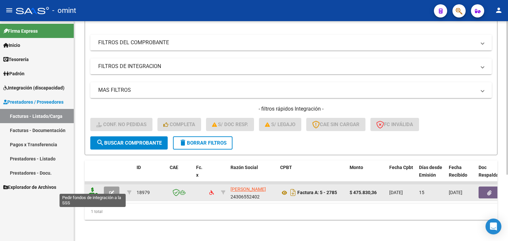
click at [93, 188] on icon at bounding box center [92, 192] width 11 height 9
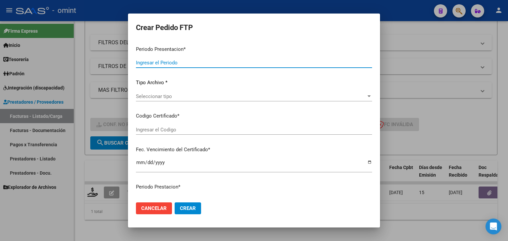
type input "202508"
type input "$ 475.830,36"
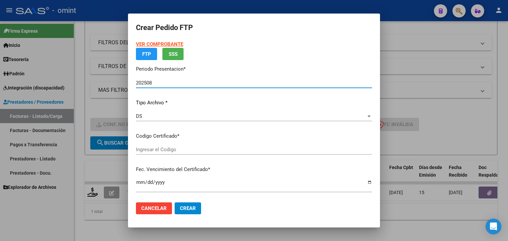
type input "5068539538"
type input "2026-04-20"
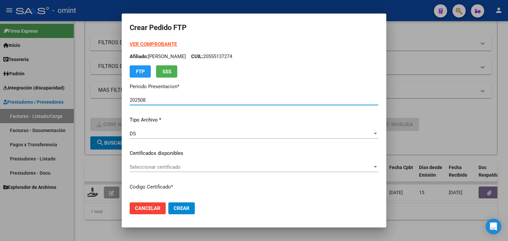
click at [163, 170] on span "Seleccionar certificado" at bounding box center [251, 167] width 243 height 6
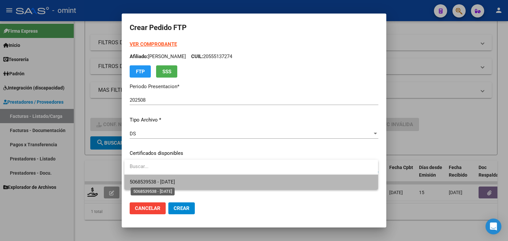
click at [166, 181] on span "5068539538 - 2026-04-20" at bounding box center [152, 182] width 45 height 6
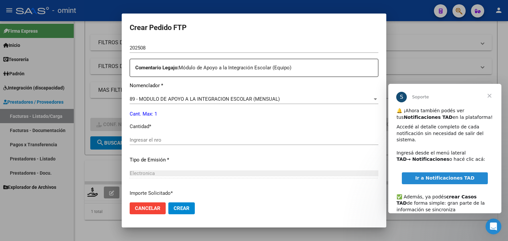
scroll to position [0, 0]
click at [161, 161] on p "Tipo de Emisión *" at bounding box center [254, 160] width 249 height 8
click at [158, 140] on input "Ingresar el nro" at bounding box center [254, 140] width 249 height 6
type input "1"
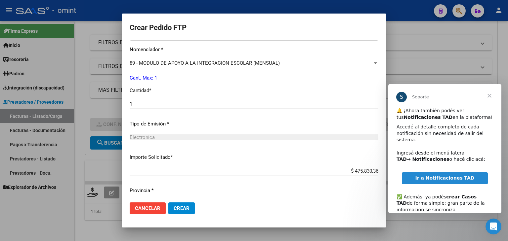
scroll to position [286, 0]
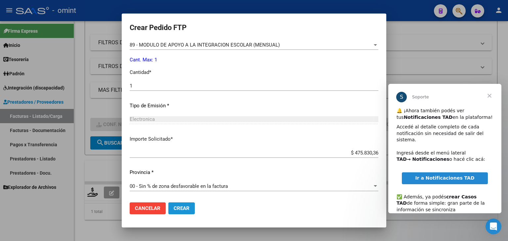
click at [190, 210] on button "Crear" at bounding box center [181, 209] width 26 height 12
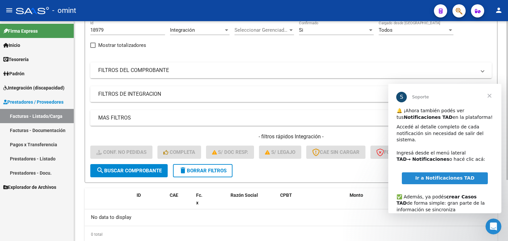
scroll to position [52, 0]
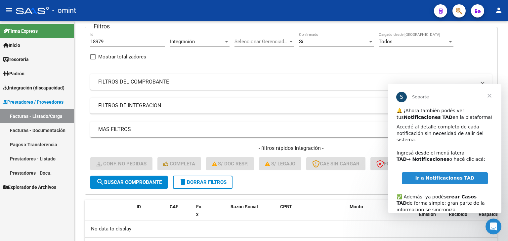
click at [490, 96] on span "Cerrar" at bounding box center [489, 96] width 24 height 24
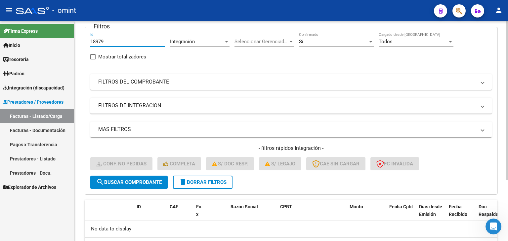
click at [98, 39] on input "18979" at bounding box center [127, 42] width 75 height 6
paste input "9554"
type input "19554"
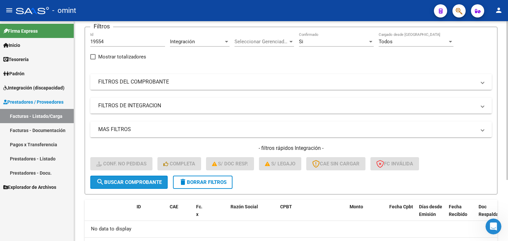
click at [141, 181] on span "search Buscar Comprobante" at bounding box center [128, 182] width 65 height 6
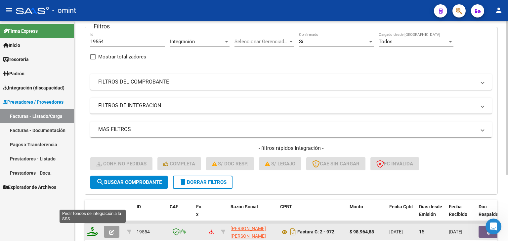
click at [92, 232] on icon at bounding box center [92, 231] width 11 height 9
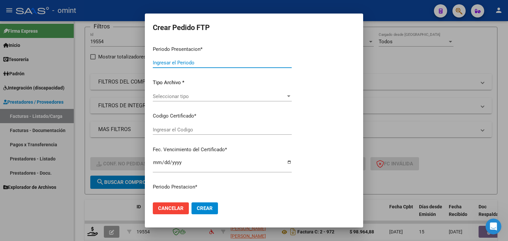
type input "202508"
type input "$ 98.964,88"
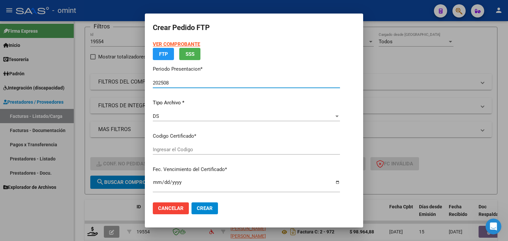
type input "5068539538"
type input "2026-04-20"
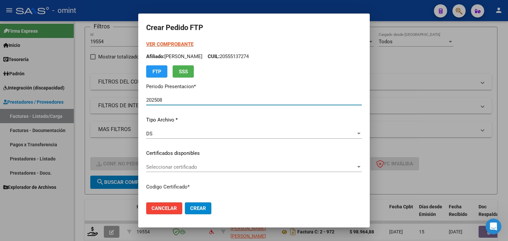
click at [147, 169] on span "Seleccionar certificado" at bounding box center [251, 167] width 210 height 6
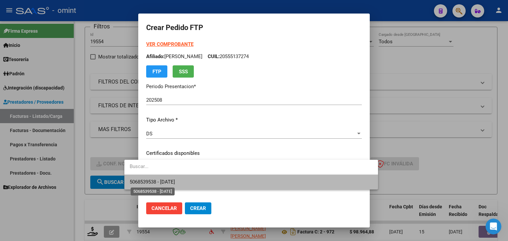
drag, startPoint x: 158, startPoint y: 184, endPoint x: 167, endPoint y: 182, distance: 9.1
click at [158, 183] on span "5068539538 - 2026-04-20" at bounding box center [152, 182] width 45 height 6
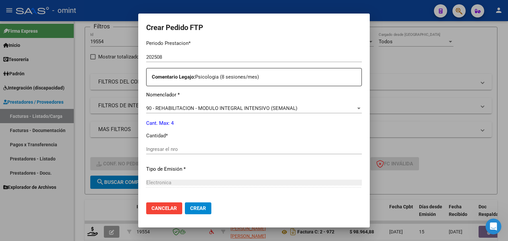
scroll to position [231, 0]
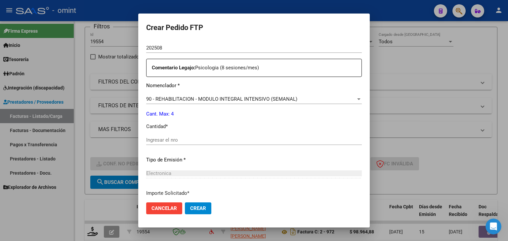
click at [164, 139] on input "Ingresar el nro" at bounding box center [253, 140] width 215 height 6
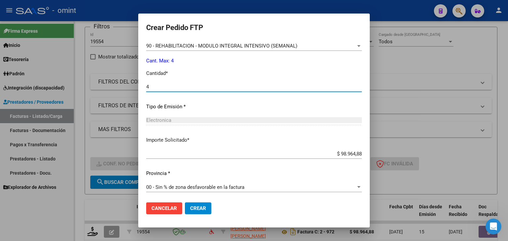
scroll to position [286, 0]
type input "4"
click at [190, 207] on span "Crear" at bounding box center [198, 209] width 16 height 6
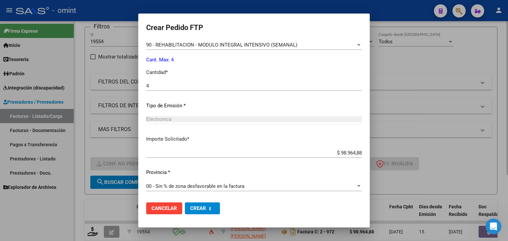
scroll to position [0, 0]
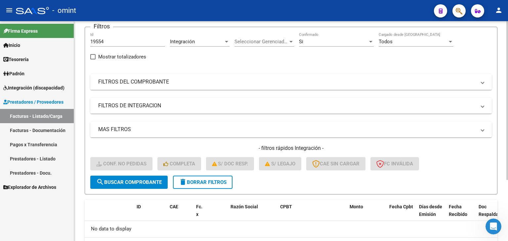
click at [101, 40] on input "19554" at bounding box center [127, 42] width 75 height 6
click at [100, 40] on input "19554" at bounding box center [127, 42] width 75 height 6
paste input "20772"
click at [104, 40] on input "1955207724" at bounding box center [127, 42] width 75 height 6
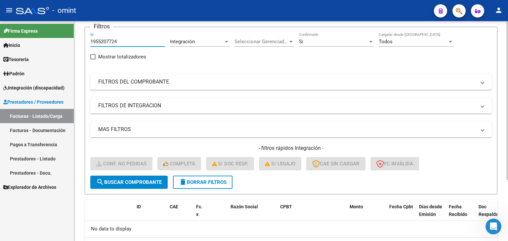
paste input "20772"
type input "20772"
click at [117, 182] on span "search Buscar Comprobante" at bounding box center [128, 182] width 65 height 6
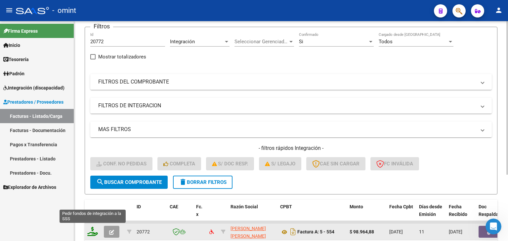
click at [92, 230] on icon at bounding box center [92, 231] width 11 height 9
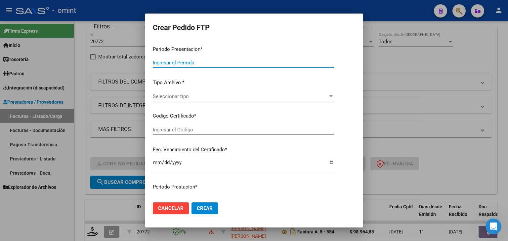
type input "202508"
type input "$ 98.964,88"
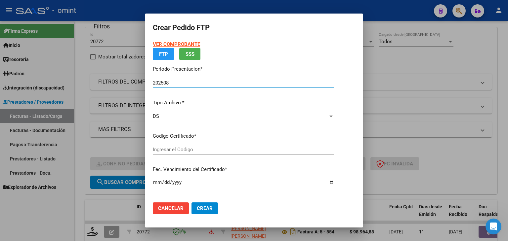
type input "5068539538"
type input "2026-04-20"
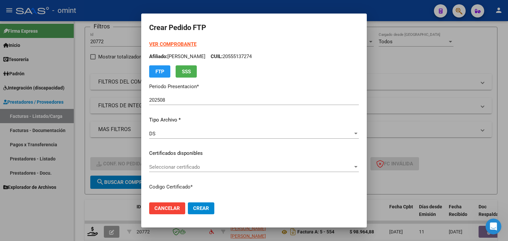
click at [161, 171] on div "Seleccionar certificado Seleccionar certificado" at bounding box center [254, 167] width 210 height 10
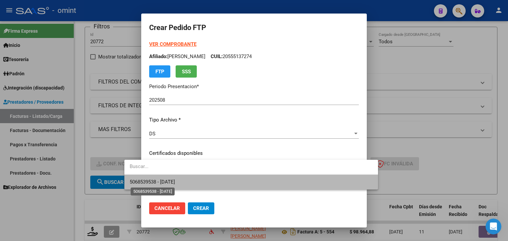
click at [167, 180] on span "5068539538 - 2026-04-20" at bounding box center [152, 182] width 45 height 6
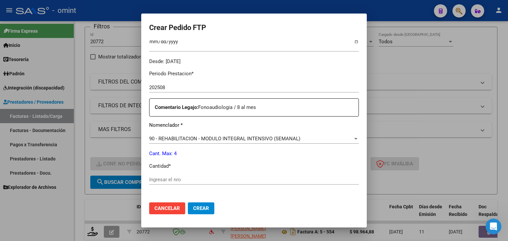
scroll to position [231, 0]
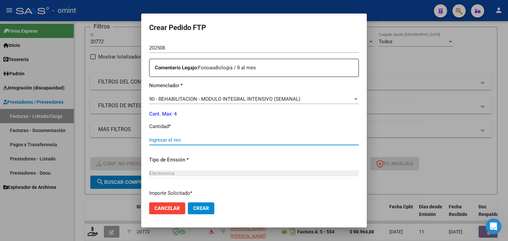
click at [155, 142] on input "Ingresar el nro" at bounding box center [254, 140] width 210 height 6
type input "4"
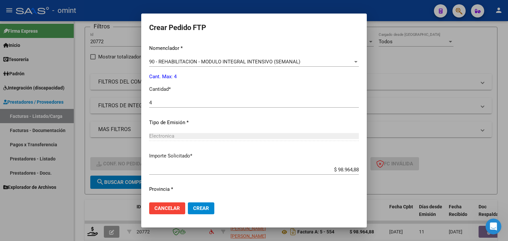
scroll to position [286, 0]
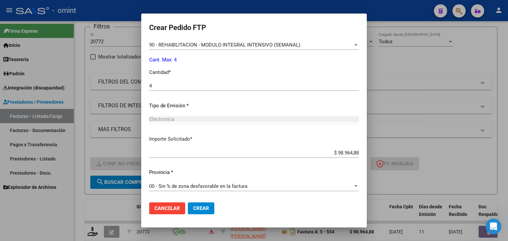
click at [193, 211] on span "Crear" at bounding box center [201, 209] width 16 height 6
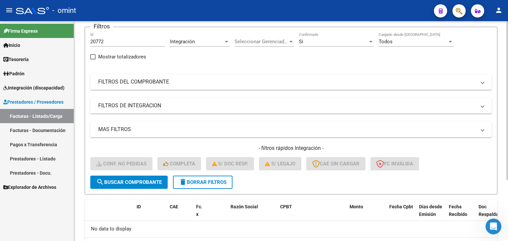
click at [95, 40] on input "20772" at bounding box center [127, 42] width 75 height 6
paste input "19270"
type input "19270"
click at [139, 181] on span "search Buscar Comprobante" at bounding box center [128, 182] width 65 height 6
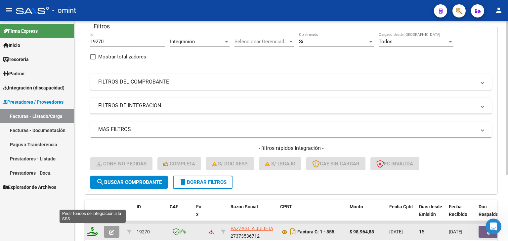
click at [91, 231] on icon at bounding box center [92, 231] width 11 height 9
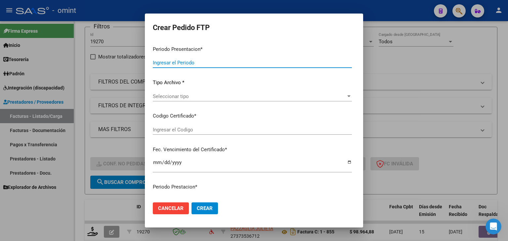
type input "202508"
type input "$ 98.964,88"
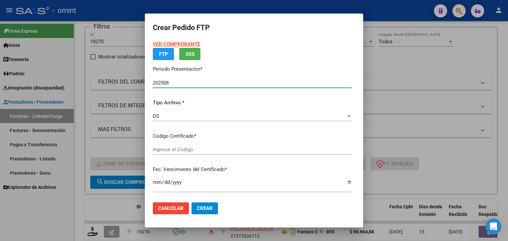
type input "5068539538"
type input "2026-04-20"
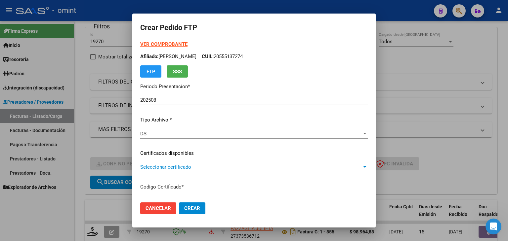
click at [144, 169] on span "Seleccionar certificado" at bounding box center [250, 167] width 221 height 6
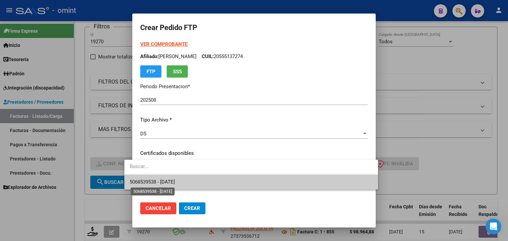
click at [146, 181] on span "5068539538 - 2026-04-20" at bounding box center [152, 182] width 45 height 6
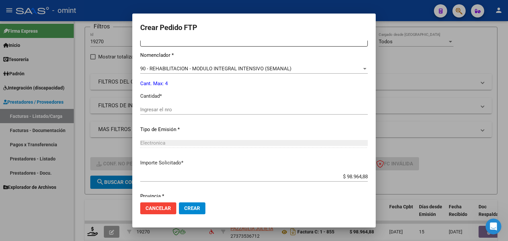
scroll to position [264, 0]
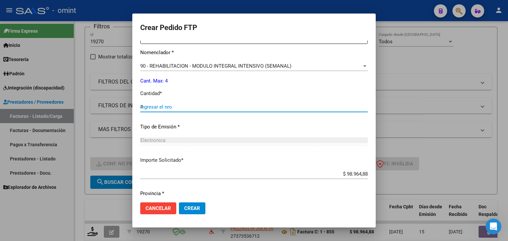
click at [162, 108] on input "4" at bounding box center [253, 107] width 227 height 6
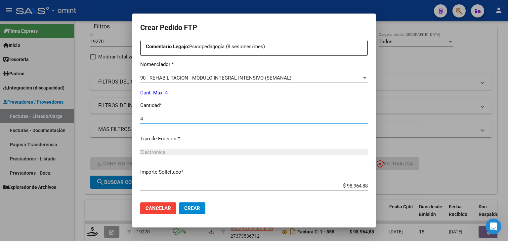
type input "4"
click at [188, 206] on span "Crear" at bounding box center [192, 209] width 16 height 6
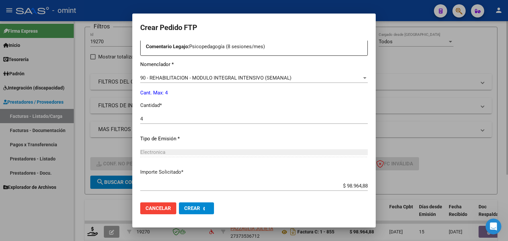
scroll to position [0, 0]
